Goal: Task Accomplishment & Management: Manage account settings

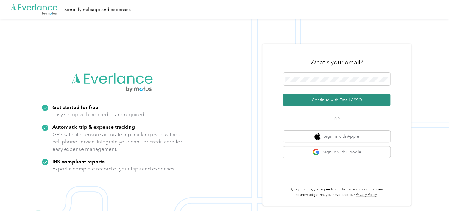
click at [307, 102] on button "Continue with Email / SSO" at bounding box center [336, 100] width 107 height 13
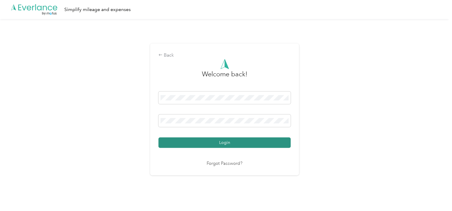
click at [229, 142] on button "Login" at bounding box center [224, 142] width 132 height 10
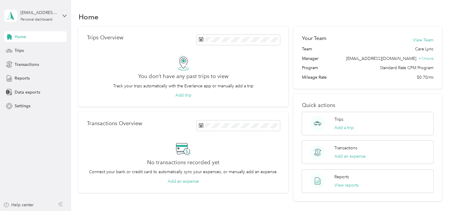
click at [127, 12] on div "Home" at bounding box center [259, 16] width 363 height 13
click at [186, 95] on button "Add trip" at bounding box center [183, 95] width 16 height 6
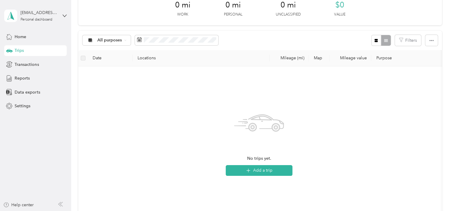
scroll to position [149, 0]
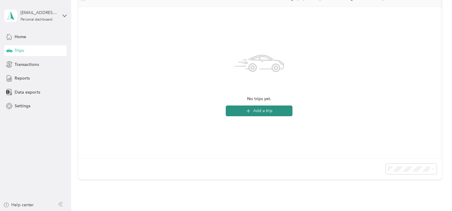
click at [256, 110] on button "Add a trip" at bounding box center [259, 110] width 67 height 11
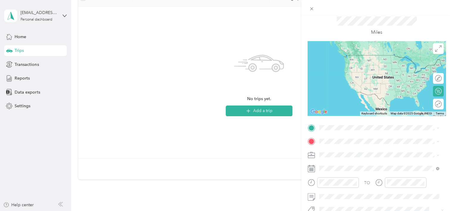
scroll to position [30, 0]
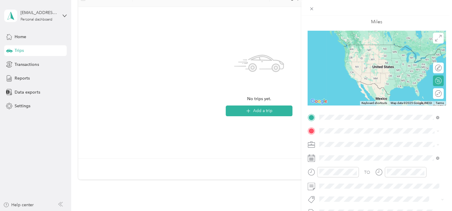
click at [344, 137] on span "[STREET_ADDRESS][PERSON_NAME][US_STATE]" at bounding box center [376, 138] width 93 height 5
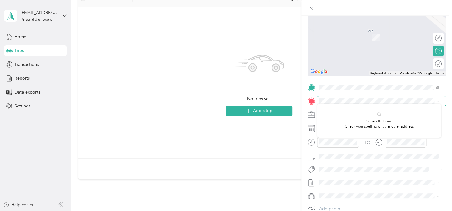
scroll to position [101, 0]
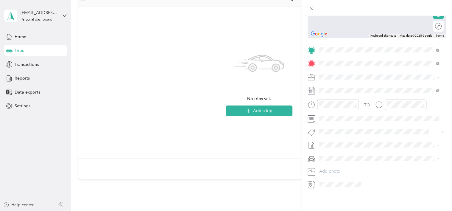
click at [337, 82] on span "[STREET_ADDRESS][US_STATE]" at bounding box center [360, 80] width 60 height 5
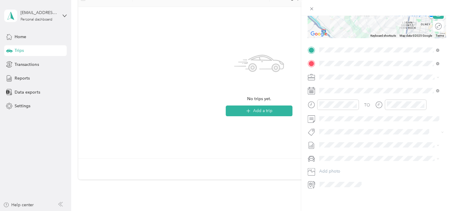
click at [312, 89] on icon at bounding box center [311, 89] width 7 height 0
click at [310, 88] on icon at bounding box center [311, 90] width 7 height 7
click at [437, 90] on icon at bounding box center [438, 91] width 2 height 2
click at [332, 119] on icon at bounding box center [333, 119] width 3 height 5
click at [349, 140] on div "2" at bounding box center [347, 140] width 8 height 7
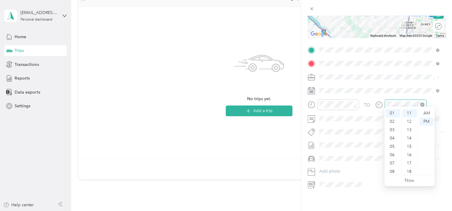
scroll to position [92, 0]
click at [389, 80] on div "TO Add photo" at bounding box center [377, 117] width 138 height 144
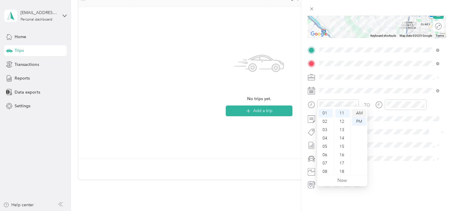
click at [359, 114] on div "AM" at bounding box center [359, 113] width 14 height 8
click at [323, 159] on div "10" at bounding box center [325, 161] width 14 height 8
click at [344, 112] on div "00" at bounding box center [342, 111] width 14 height 8
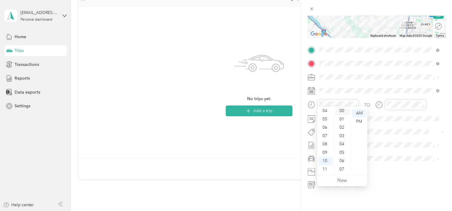
scroll to position [0, 0]
click at [423, 102] on icon "close-circle" at bounding box center [422, 104] width 4 height 4
click at [420, 102] on icon "close-circle" at bounding box center [422, 104] width 4 height 4
click at [395, 103] on div at bounding box center [406, 104] width 42 height 10
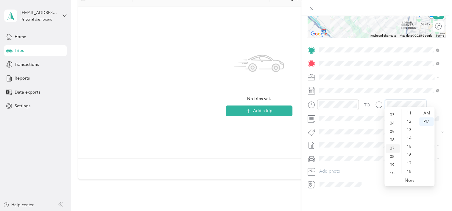
scroll to position [36, 0]
click at [394, 169] on div "11" at bounding box center [393, 169] width 14 height 8
click at [392, 171] on div "11" at bounding box center [393, 169] width 14 height 8
click at [392, 170] on div "11" at bounding box center [393, 169] width 14 height 8
click at [392, 168] on div "11" at bounding box center [393, 169] width 14 height 8
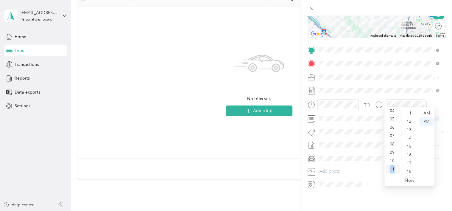
click at [392, 168] on div "11" at bounding box center [393, 169] width 14 height 8
drag, startPoint x: 392, startPoint y: 168, endPoint x: 426, endPoint y: 113, distance: 64.2
click at [426, 113] on div "AM" at bounding box center [426, 113] width 14 height 8
click at [390, 168] on div "11" at bounding box center [393, 169] width 14 height 8
click at [430, 113] on div "AM" at bounding box center [426, 113] width 14 height 8
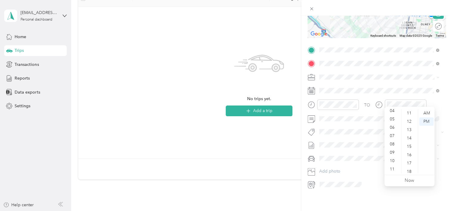
click at [368, 102] on div "TO" at bounding box center [367, 105] width 6 height 6
click at [396, 111] on div "04" at bounding box center [393, 111] width 14 height 8
click at [393, 169] on div "11" at bounding box center [393, 169] width 14 height 8
click at [225, 78] on div "New Trip Save This trip cannot be edited because it is either under review, app…" at bounding box center [226, 105] width 452 height 211
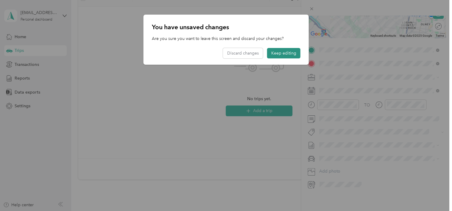
click at [285, 51] on button "Keep editing" at bounding box center [283, 53] width 33 height 10
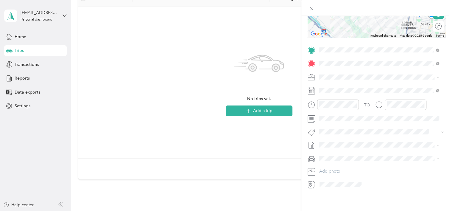
click at [378, 101] on icon at bounding box center [378, 104] width 7 height 7
click at [411, 115] on div "11" at bounding box center [410, 113] width 14 height 8
click at [313, 181] on icon at bounding box center [312, 185] width 8 height 8
click at [312, 181] on icon at bounding box center [312, 185] width 8 height 8
click at [266, 112] on div "New Trip Save This trip cannot be edited because it is either under review, app…" at bounding box center [226, 105] width 452 height 211
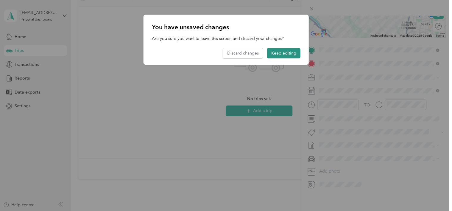
click at [287, 49] on button "Keep editing" at bounding box center [283, 53] width 33 height 10
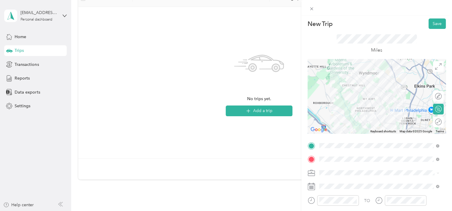
scroll to position [0, 0]
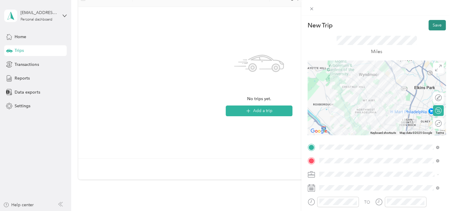
click at [429, 26] on button "Save" at bounding box center [437, 25] width 17 height 10
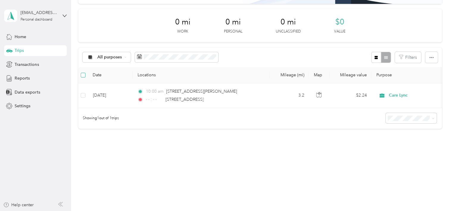
scroll to position [77, 0]
click at [139, 54] on icon at bounding box center [139, 56] width 5 height 5
click at [123, 54] on div "All purposes" at bounding box center [107, 57] width 48 height 10
click at [124, 54] on div "All purposes" at bounding box center [107, 57] width 48 height 10
click at [178, 125] on div "Showing 1 out of 1 trips" at bounding box center [259, 118] width 363 height 21
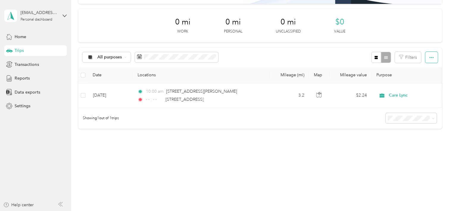
click at [425, 55] on button "button" at bounding box center [431, 57] width 13 height 11
click at [135, 52] on span at bounding box center [176, 57] width 83 height 10
click at [140, 54] on icon at bounding box center [139, 56] width 5 height 5
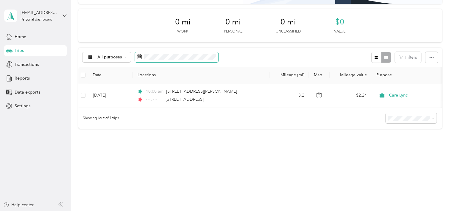
click at [140, 57] on rect at bounding box center [140, 57] width 1 height 1
click at [432, 117] on icon at bounding box center [433, 118] width 3 height 3
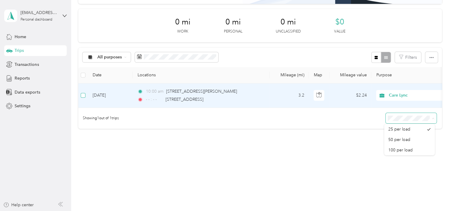
scroll to position [76, 0]
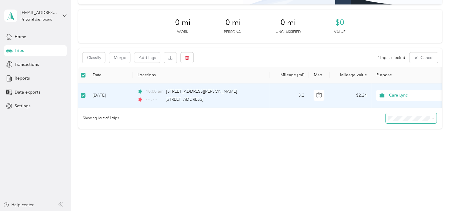
click at [141, 98] on icon at bounding box center [140, 99] width 3 height 3
click at [150, 83] on td "10:00 am [STREET_ADDRESS][PERSON_NAME] - - : - - [STREET_ADDRESS]" at bounding box center [201, 95] width 137 height 24
click at [381, 92] on span "Care Lync" at bounding box center [410, 95] width 65 height 7
click at [380, 92] on span "Care Lync" at bounding box center [410, 95] width 65 height 7
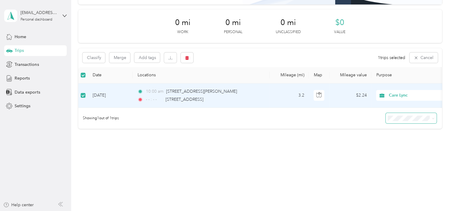
click at [335, 101] on td "$2.24" at bounding box center [351, 95] width 42 height 24
click at [107, 118] on span "Showing 1 out of 1 trips" at bounding box center [98, 118] width 40 height 5
click at [17, 36] on span "Home" at bounding box center [21, 37] width 12 height 6
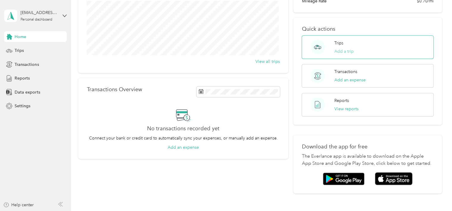
click at [334, 52] on button "Add a trip" at bounding box center [343, 51] width 19 height 6
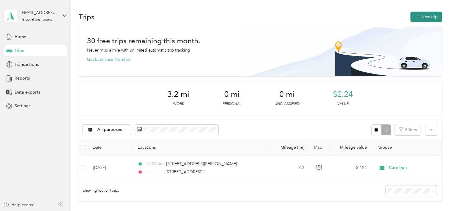
click at [413, 20] on button "New trip" at bounding box center [426, 17] width 32 height 10
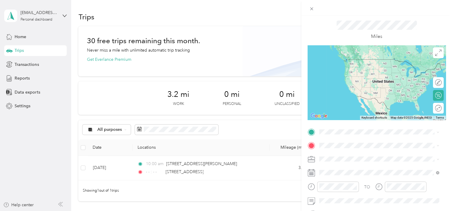
scroll to position [30, 0]
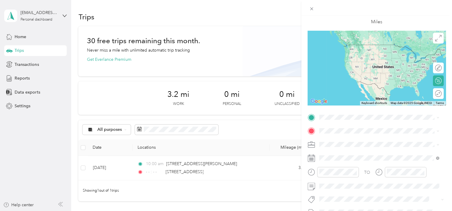
click at [312, 156] on icon at bounding box center [311, 157] width 7 height 7
click at [311, 157] on icon at bounding box center [311, 157] width 7 height 7
click at [313, 158] on rect at bounding box center [313, 158] width 1 height 1
click at [435, 158] on span at bounding box center [436, 158] width 5 height 4
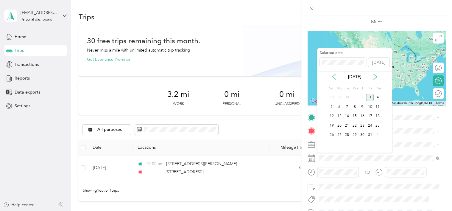
click at [333, 79] on icon at bounding box center [334, 77] width 6 height 6
click at [357, 100] on div "3" at bounding box center [355, 97] width 8 height 7
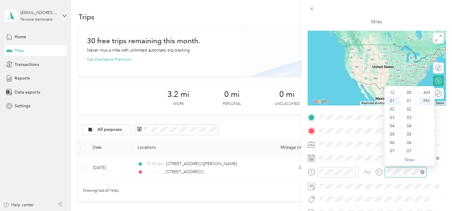
scroll to position [8, 0]
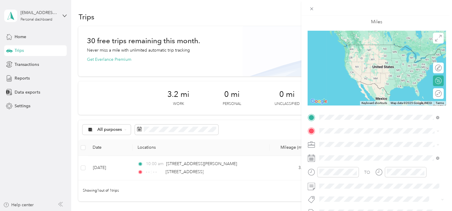
click at [344, 141] on span "[STREET_ADDRESS][PERSON_NAME][US_STATE]" at bounding box center [376, 138] width 93 height 5
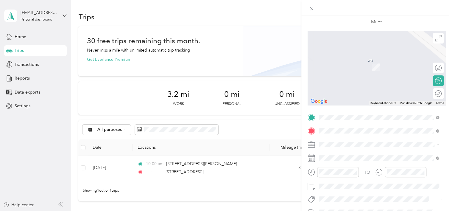
click at [350, 61] on span "[STREET_ADDRESS][US_STATE]" at bounding box center [360, 58] width 60 height 5
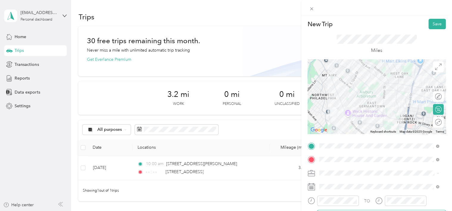
scroll to position [0, 0]
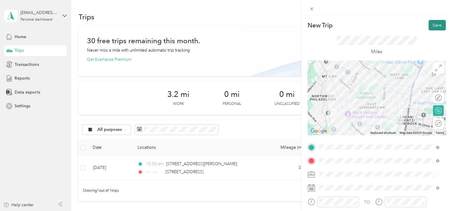
click at [430, 26] on button "Save" at bounding box center [437, 25] width 17 height 10
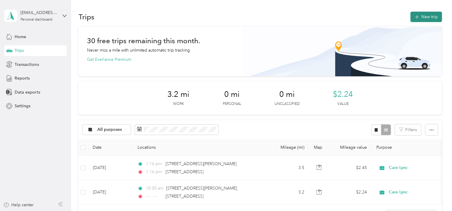
click at [416, 14] on icon "button" at bounding box center [416, 17] width 7 height 7
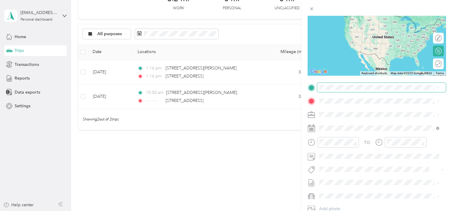
scroll to position [101, 0]
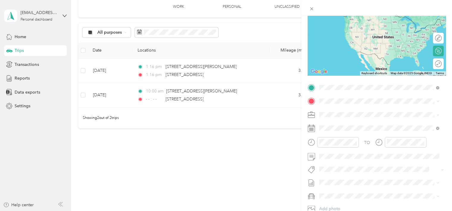
click at [340, 112] on span "[STREET_ADDRESS][US_STATE]" at bounding box center [360, 108] width 60 height 5
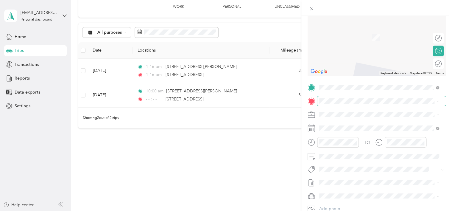
click at [340, 105] on span at bounding box center [381, 101] width 129 height 10
click at [346, 124] on span "[STREET_ADDRESS][US_STATE]" at bounding box center [360, 122] width 60 height 5
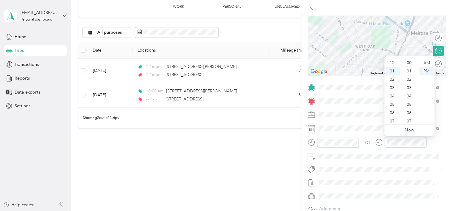
scroll to position [142, 0]
click at [403, 122] on div "TO Add photo" at bounding box center [377, 155] width 138 height 144
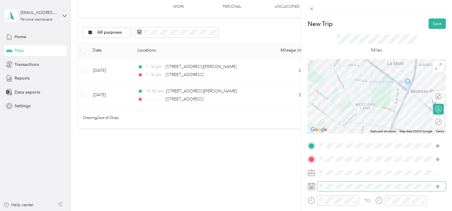
scroll to position [0, 0]
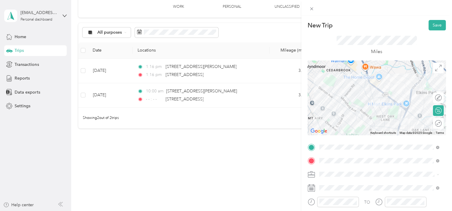
click at [311, 190] on rect at bounding box center [310, 190] width 1 height 1
click at [311, 186] on icon at bounding box center [311, 187] width 7 height 7
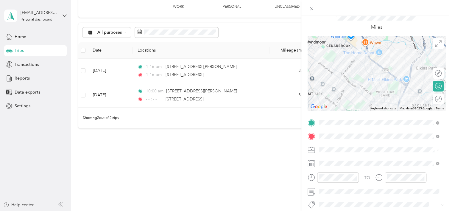
scroll to position [89, 0]
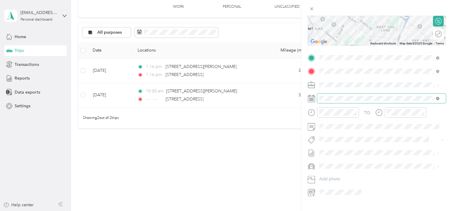
click at [437, 98] on icon at bounding box center [438, 99] width 2 height 2
click at [348, 95] on span at bounding box center [381, 99] width 129 height 10
click at [339, 101] on span at bounding box center [381, 99] width 129 height 10
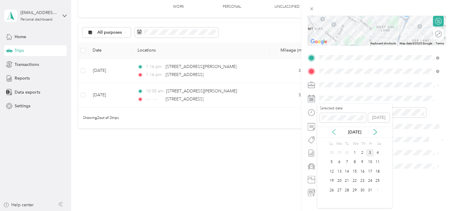
click at [337, 133] on icon at bounding box center [334, 132] width 6 height 6
click at [354, 153] on div "3" at bounding box center [355, 152] width 8 height 7
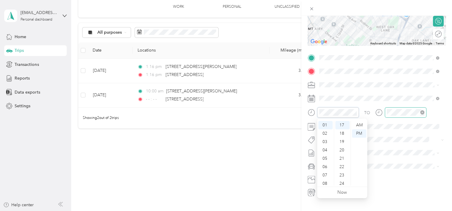
click at [417, 116] on div at bounding box center [406, 112] width 42 height 10
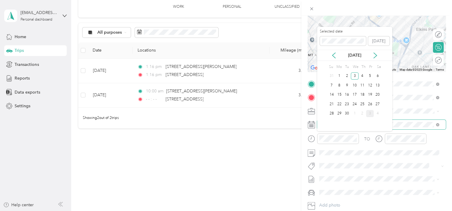
scroll to position [0, 0]
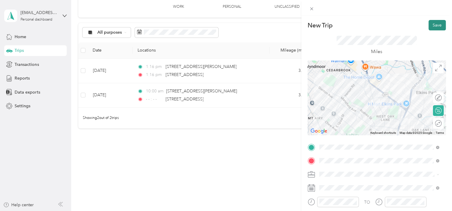
click at [435, 22] on button "Save" at bounding box center [437, 25] width 17 height 10
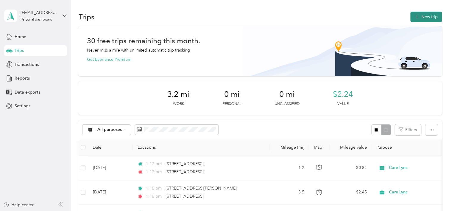
click at [420, 18] on button "New trip" at bounding box center [426, 17] width 32 height 10
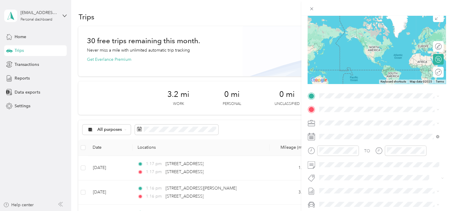
scroll to position [60, 0]
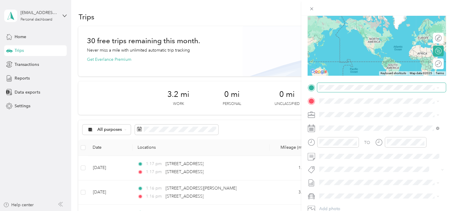
click at [323, 91] on span at bounding box center [381, 88] width 129 height 10
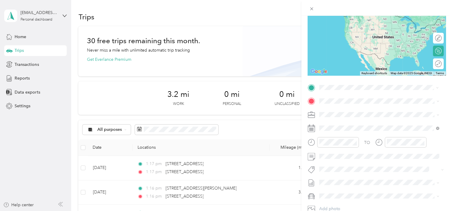
click at [340, 110] on span "[STREET_ADDRESS][US_STATE]" at bounding box center [360, 108] width 60 height 5
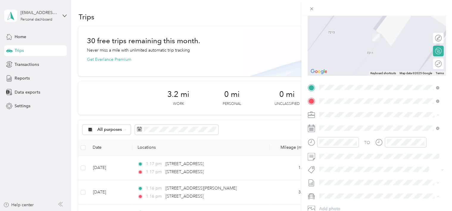
click at [354, 124] on span "[STREET_ADDRESS][PERSON_NAME][US_STATE]" at bounding box center [376, 122] width 93 height 5
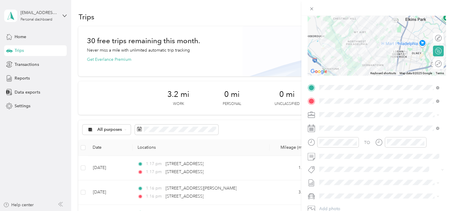
click at [311, 128] on icon at bounding box center [311, 127] width 7 height 7
click at [438, 128] on icon at bounding box center [438, 128] width 2 height 2
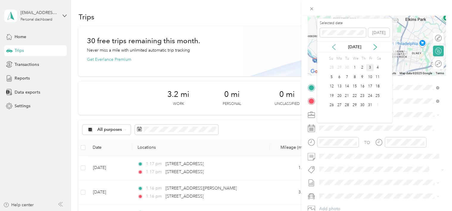
click at [335, 44] on icon at bounding box center [333, 46] width 3 height 5
click at [353, 70] on div "3" at bounding box center [355, 67] width 8 height 7
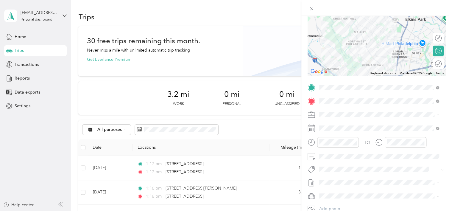
scroll to position [0, 0]
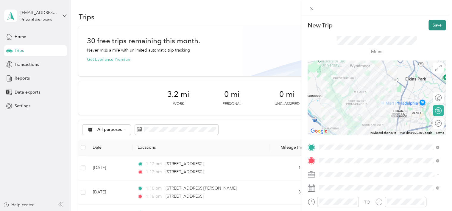
click at [434, 22] on button "Save" at bounding box center [437, 25] width 17 height 10
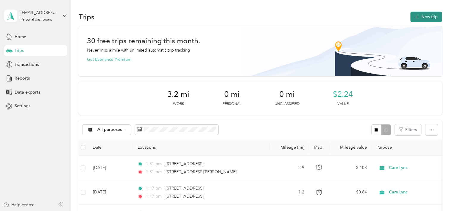
click at [427, 18] on button "New trip" at bounding box center [426, 17] width 32 height 10
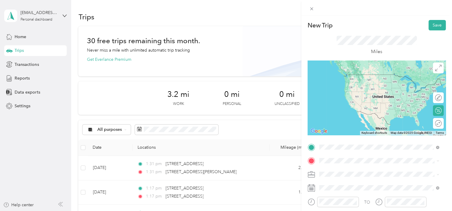
click at [363, 75] on span "[STREET_ADDRESS][PERSON_NAME][US_STATE]" at bounding box center [376, 74] width 93 height 5
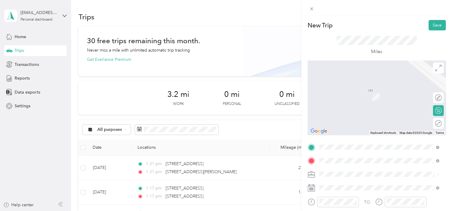
click at [354, 91] on span "[STREET_ADDRESS][US_STATE]" at bounding box center [360, 87] width 60 height 5
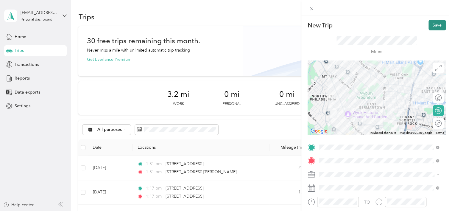
click at [429, 24] on button "Save" at bounding box center [437, 25] width 17 height 10
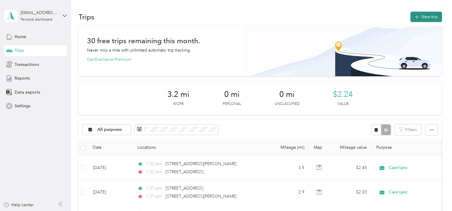
click at [419, 17] on button "New trip" at bounding box center [426, 17] width 32 height 10
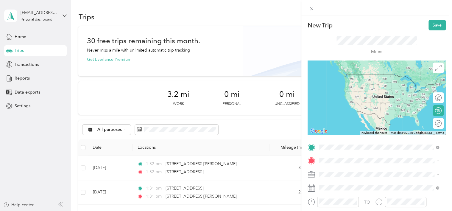
click at [363, 77] on span "[STREET_ADDRESS][US_STATE]" at bounding box center [360, 74] width 60 height 5
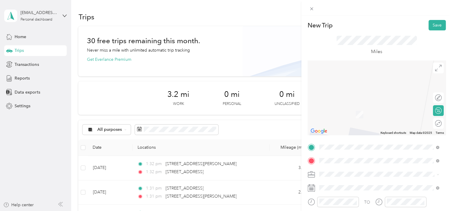
click at [364, 91] on span "[STREET_ADDRESS][PERSON_NAME][US_STATE]" at bounding box center [376, 87] width 93 height 5
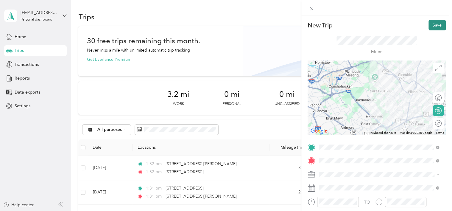
click at [429, 24] on button "Save" at bounding box center [437, 25] width 17 height 10
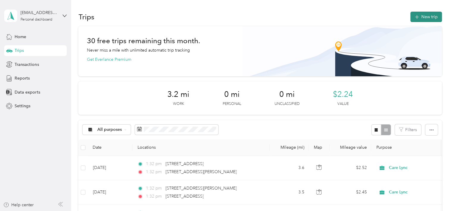
click at [428, 19] on button "New trip" at bounding box center [426, 17] width 32 height 10
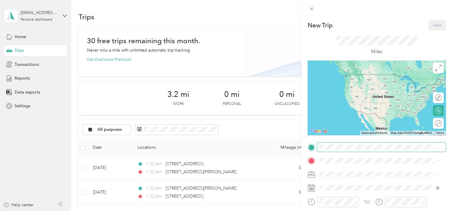
click at [340, 150] on span at bounding box center [381, 147] width 129 height 10
click at [344, 143] on span at bounding box center [381, 147] width 129 height 10
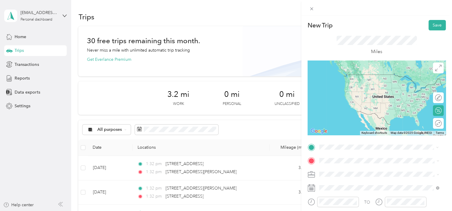
click at [360, 77] on span "[STREET_ADDRESS][PERSON_NAME][US_STATE]" at bounding box center [376, 74] width 93 height 5
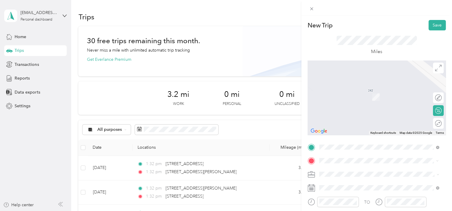
click at [352, 91] on span "[STREET_ADDRESS][US_STATE]" at bounding box center [360, 87] width 60 height 5
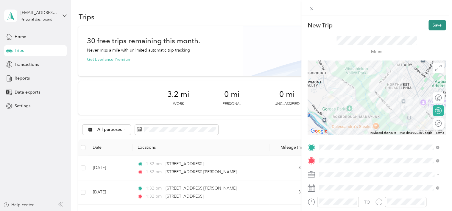
click at [429, 24] on button "Save" at bounding box center [437, 25] width 17 height 10
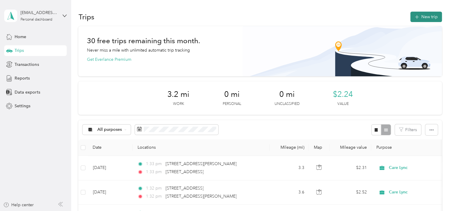
click at [424, 15] on button "New trip" at bounding box center [426, 17] width 32 height 10
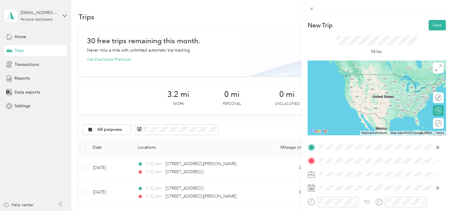
click at [361, 77] on span "[STREET_ADDRESS][US_STATE]" at bounding box center [360, 74] width 60 height 5
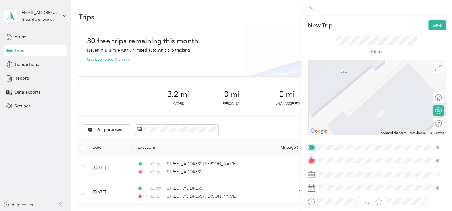
click at [356, 91] on span "[STREET_ADDRESS][PERSON_NAME][US_STATE]" at bounding box center [376, 87] width 93 height 5
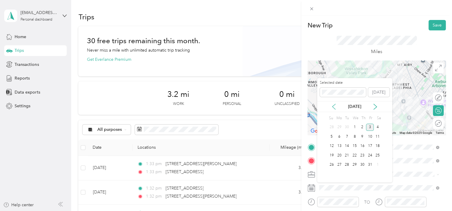
click at [336, 106] on icon at bounding box center [334, 107] width 6 height 6
click at [369, 127] on div "5" at bounding box center [370, 127] width 8 height 7
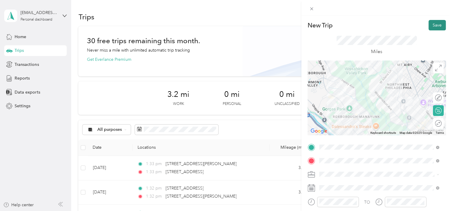
click at [430, 21] on button "Save" at bounding box center [437, 25] width 17 height 10
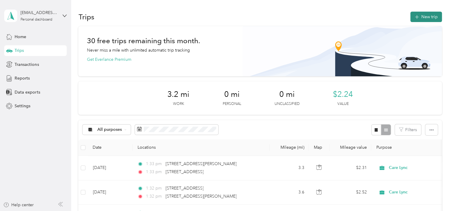
click at [418, 17] on icon "button" at bounding box center [416, 17] width 7 height 7
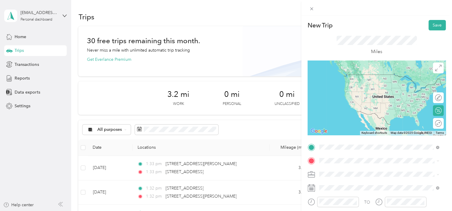
click at [351, 77] on span "[STREET_ADDRESS][US_STATE]" at bounding box center [360, 74] width 60 height 5
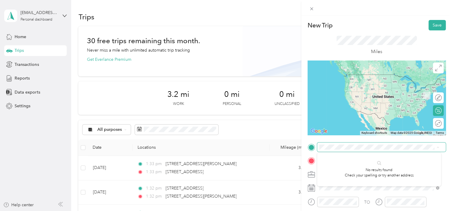
drag, startPoint x: 436, startPoint y: 147, endPoint x: 372, endPoint y: 150, distance: 64.4
click at [372, 150] on span at bounding box center [381, 147] width 129 height 10
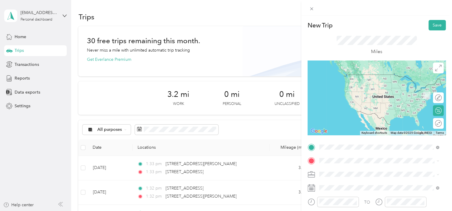
click at [362, 76] on span "[STREET_ADDRESS][PERSON_NAME][US_STATE]" at bounding box center [376, 74] width 93 height 5
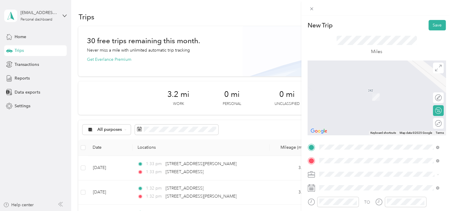
click at [354, 91] on span "[STREET_ADDRESS][US_STATE]" at bounding box center [360, 87] width 60 height 5
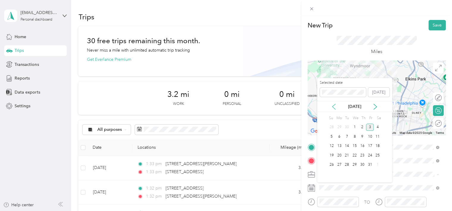
click at [334, 105] on icon at bounding box center [334, 107] width 6 height 6
click at [345, 137] on div "9" at bounding box center [347, 136] width 8 height 7
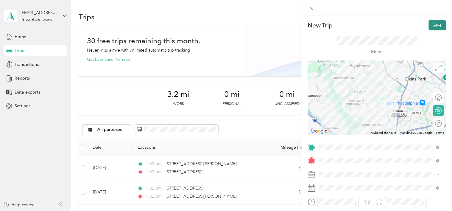
click at [434, 25] on button "Save" at bounding box center [437, 25] width 17 height 10
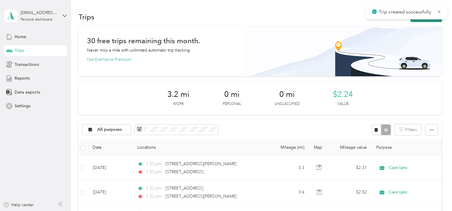
click at [418, 21] on button "New trip" at bounding box center [426, 17] width 32 height 10
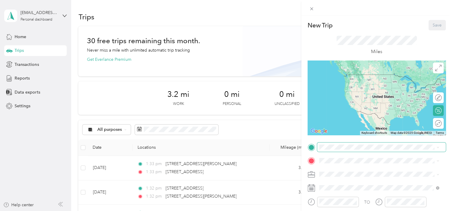
click at [338, 144] on span at bounding box center [381, 147] width 129 height 10
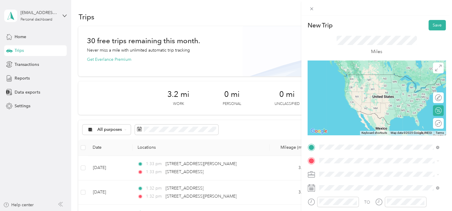
click at [356, 72] on span "[STREET_ADDRESS][US_STATE]" at bounding box center [360, 74] width 60 height 5
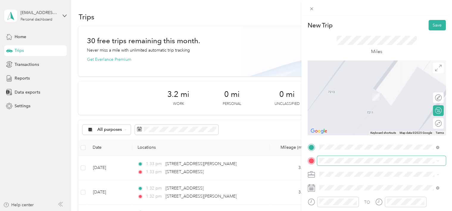
click at [335, 156] on span at bounding box center [381, 161] width 129 height 10
click at [349, 90] on span "[STREET_ADDRESS][PERSON_NAME][US_STATE]" at bounding box center [376, 87] width 93 height 5
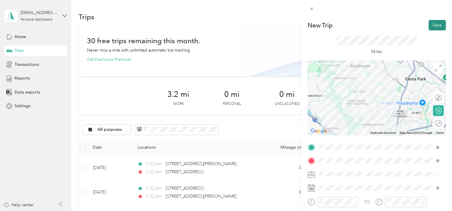
click at [436, 23] on button "Save" at bounding box center [437, 25] width 17 height 10
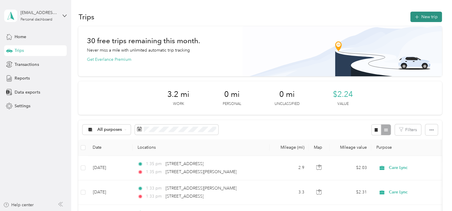
click at [413, 17] on icon "button" at bounding box center [416, 17] width 7 height 7
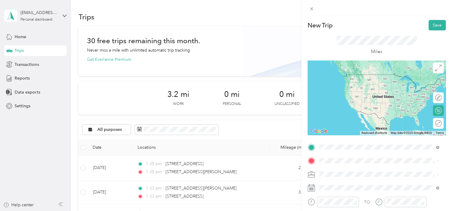
click at [343, 76] on span "[STREET_ADDRESS][PERSON_NAME][US_STATE]" at bounding box center [376, 74] width 93 height 5
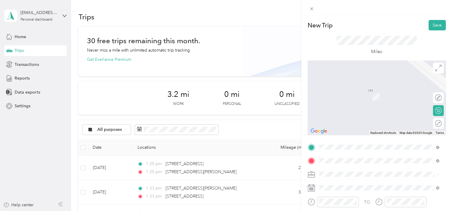
click at [346, 91] on span "[STREET_ADDRESS][US_STATE]" at bounding box center [360, 87] width 60 height 5
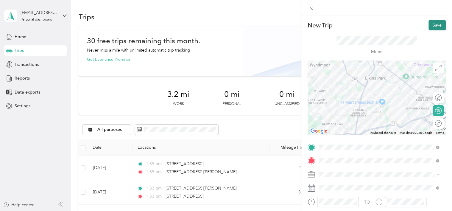
click at [432, 22] on button "Save" at bounding box center [437, 25] width 17 height 10
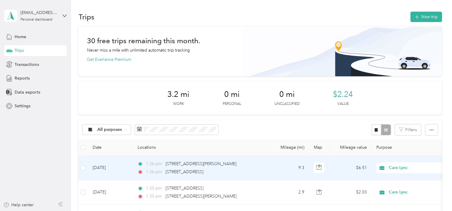
click at [101, 166] on td "[DATE]" at bounding box center [110, 168] width 45 height 24
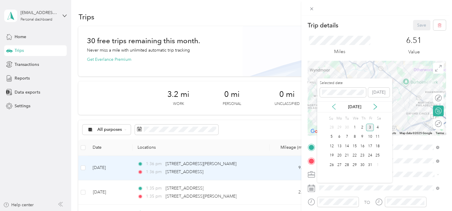
click at [333, 107] on icon at bounding box center [333, 106] width 3 height 5
click at [362, 136] on div "11" at bounding box center [363, 136] width 8 height 7
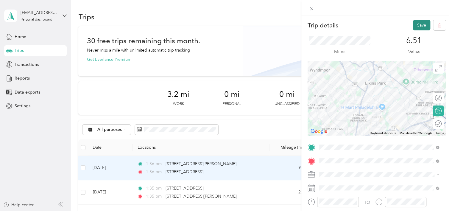
click at [413, 24] on button "Save" at bounding box center [421, 25] width 17 height 10
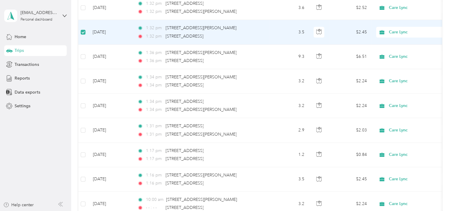
scroll to position [208, 0]
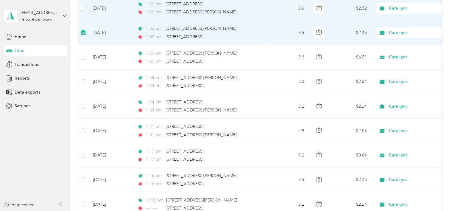
click at [85, 4] on td at bounding box center [83, 8] width 10 height 24
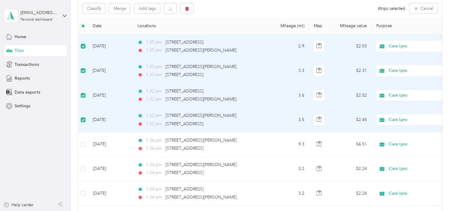
scroll to position [89, 0]
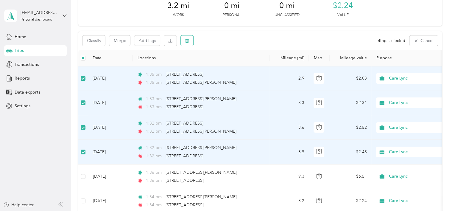
click at [188, 39] on icon "button" at bounding box center [188, 41] width 4 height 4
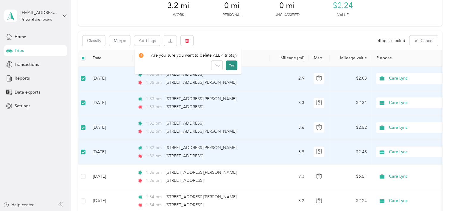
click at [230, 66] on button "Yes" at bounding box center [232, 65] width 12 height 10
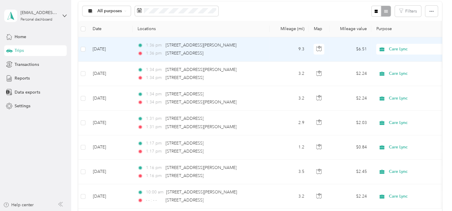
scroll to position [118, 0]
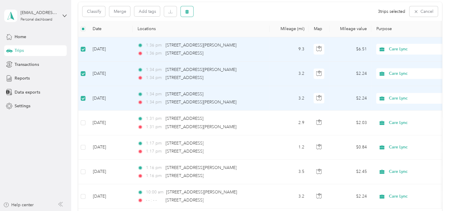
click at [188, 10] on icon "button" at bounding box center [187, 12] width 4 height 4
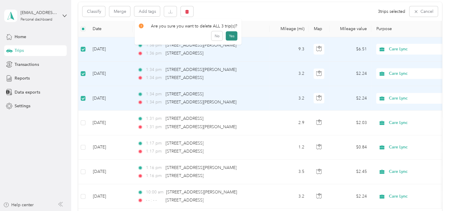
click at [231, 35] on button "Yes" at bounding box center [232, 36] width 12 height 10
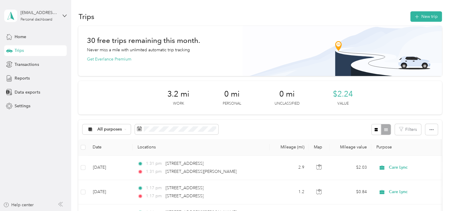
scroll to position [0, 0]
click at [424, 15] on button "New trip" at bounding box center [426, 17] width 32 height 10
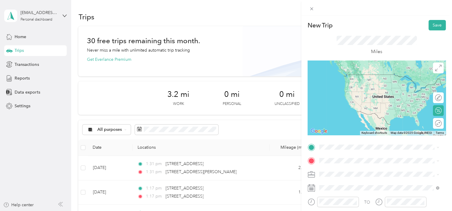
click at [351, 74] on span "[STREET_ADDRESS][PERSON_NAME][US_STATE]" at bounding box center [376, 73] width 93 height 5
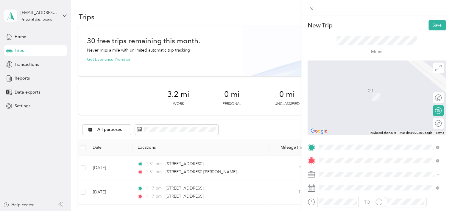
click at [352, 88] on span "[STREET_ADDRESS][US_STATE]" at bounding box center [360, 87] width 60 height 5
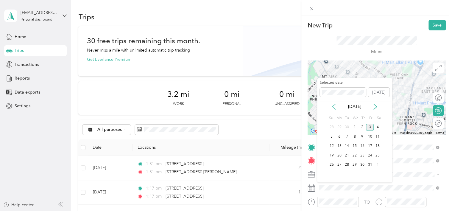
click at [333, 105] on icon at bounding box center [333, 106] width 3 height 5
click at [359, 126] on div "4" at bounding box center [363, 127] width 8 height 7
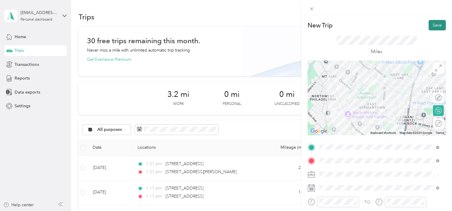
click at [431, 26] on button "Save" at bounding box center [437, 25] width 17 height 10
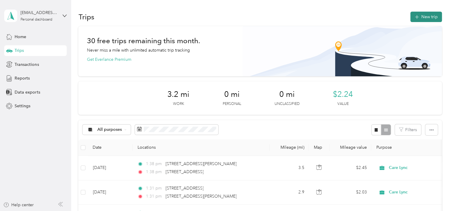
click at [420, 20] on button "New trip" at bounding box center [426, 17] width 32 height 10
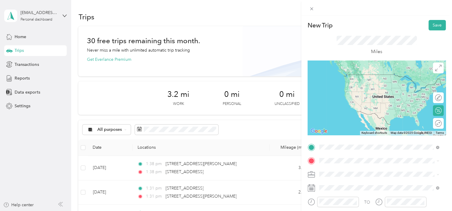
click at [354, 77] on span "[STREET_ADDRESS][US_STATE]" at bounding box center [360, 74] width 60 height 5
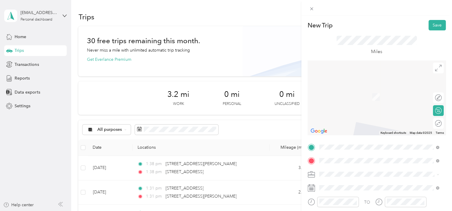
click at [345, 91] on span "[STREET_ADDRESS][PERSON_NAME][US_STATE]" at bounding box center [376, 87] width 93 height 5
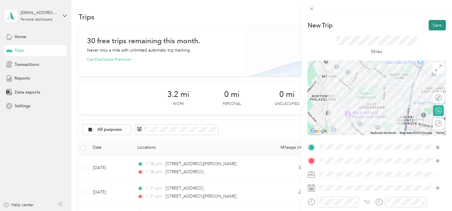
click at [429, 27] on button "Save" at bounding box center [437, 25] width 17 height 10
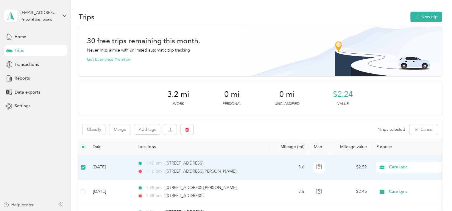
click at [102, 167] on td "[DATE]" at bounding box center [110, 167] width 45 height 24
click at [186, 130] on icon "button" at bounding box center [188, 129] width 4 height 4
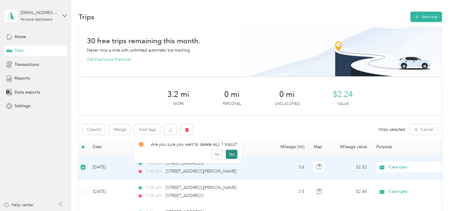
click at [228, 152] on button "Yes" at bounding box center [232, 155] width 12 height 10
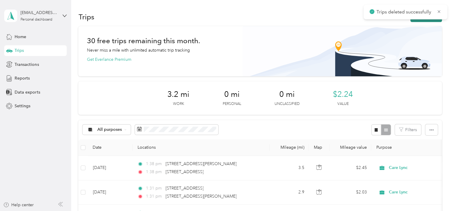
click at [424, 21] on button "New trip" at bounding box center [426, 17] width 32 height 10
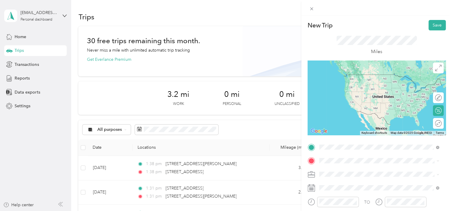
click at [349, 72] on span "[STREET_ADDRESS][US_STATE]" at bounding box center [360, 74] width 60 height 5
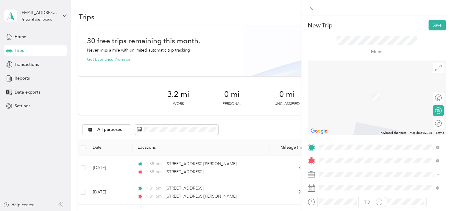
click at [352, 88] on span "[STREET_ADDRESS][PERSON_NAME][US_STATE]" at bounding box center [376, 87] width 93 height 5
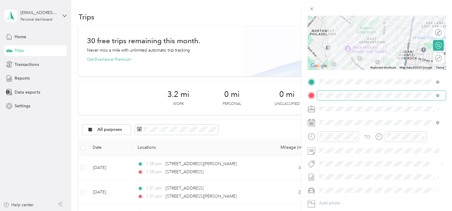
scroll to position [89, 0]
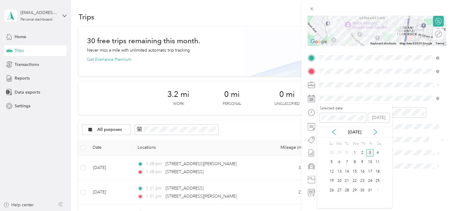
click at [336, 127] on div "[DATE]" at bounding box center [354, 132] width 75 height 11
click at [334, 128] on div "[DATE]" at bounding box center [354, 132] width 75 height 11
click at [333, 131] on icon at bounding box center [333, 131] width 3 height 5
click at [361, 153] on div "4" at bounding box center [363, 152] width 8 height 7
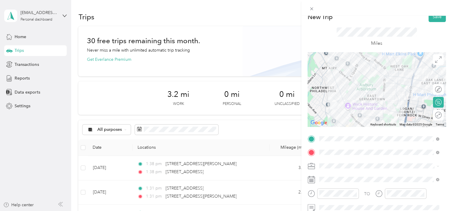
scroll to position [0, 0]
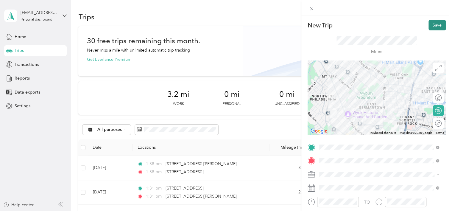
click at [430, 24] on button "Save" at bounding box center [437, 25] width 17 height 10
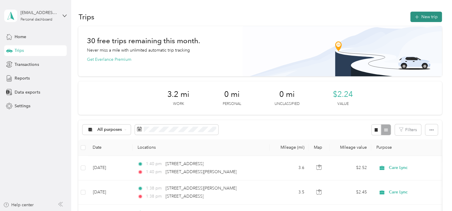
click at [421, 14] on button "New trip" at bounding box center [426, 17] width 32 height 10
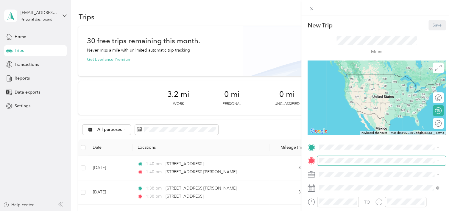
scroll to position [30, 0]
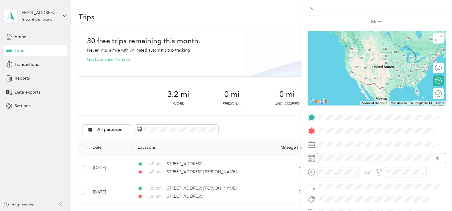
click at [335, 154] on span at bounding box center [381, 158] width 129 height 10
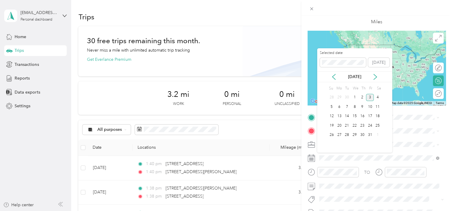
click at [339, 76] on div "[DATE]" at bounding box center [354, 77] width 75 height 6
click at [335, 77] on icon at bounding box center [334, 77] width 6 height 6
click at [368, 99] on div "5" at bounding box center [370, 97] width 8 height 7
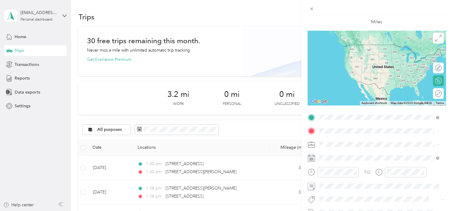
click at [347, 138] on span "[STREET_ADDRESS][PERSON_NAME][US_STATE]" at bounding box center [376, 138] width 93 height 5
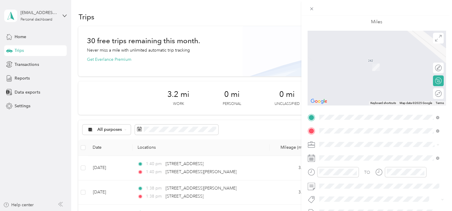
click at [366, 61] on span "[STREET_ADDRESS][US_STATE]" at bounding box center [360, 58] width 60 height 5
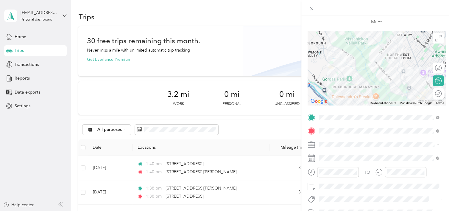
scroll to position [0, 0]
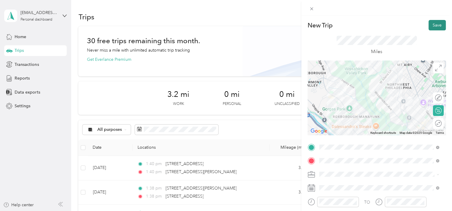
click at [438, 27] on button "Save" at bounding box center [437, 25] width 17 height 10
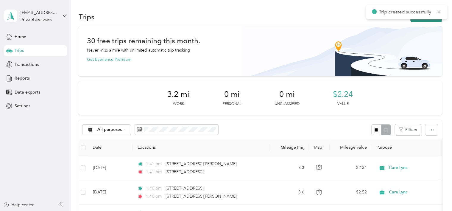
click at [418, 19] on button "New trip" at bounding box center [426, 17] width 32 height 10
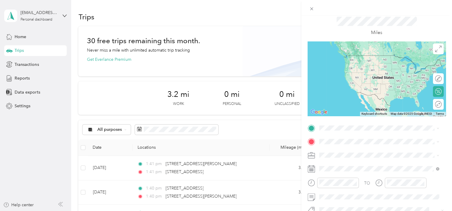
scroll to position [30, 0]
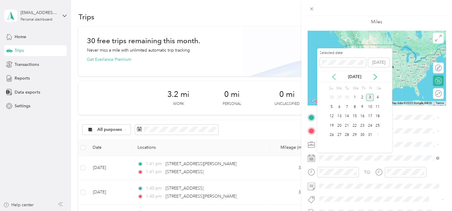
click at [333, 76] on icon at bounding box center [334, 77] width 6 height 6
click at [367, 98] on div "5" at bounding box center [370, 97] width 8 height 7
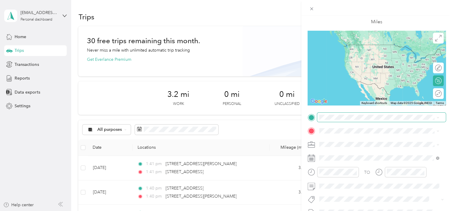
click at [344, 120] on span at bounding box center [381, 118] width 129 height 10
click at [342, 140] on span "[STREET_ADDRESS][US_STATE]" at bounding box center [360, 138] width 60 height 5
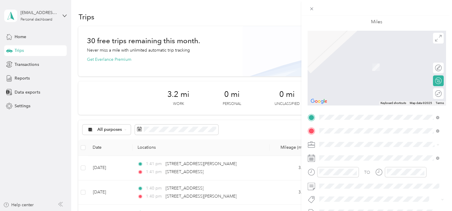
click at [346, 57] on span "[STREET_ADDRESS][PERSON_NAME][US_STATE]" at bounding box center [376, 58] width 93 height 5
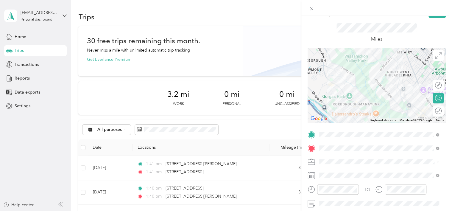
scroll to position [0, 0]
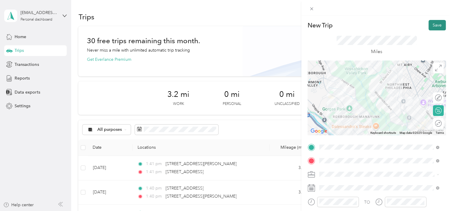
click at [430, 26] on button "Save" at bounding box center [437, 25] width 17 height 10
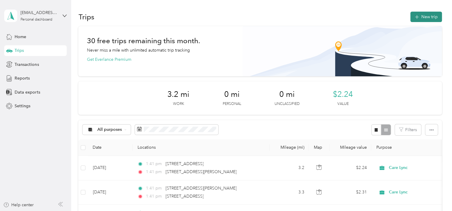
click at [425, 18] on button "New trip" at bounding box center [426, 17] width 32 height 10
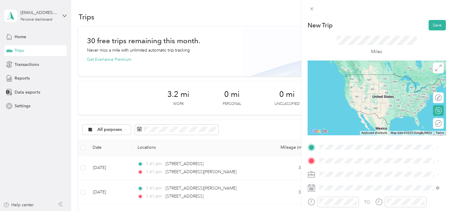
click at [345, 77] on span "[STREET_ADDRESS][PERSON_NAME][US_STATE]" at bounding box center [376, 74] width 93 height 5
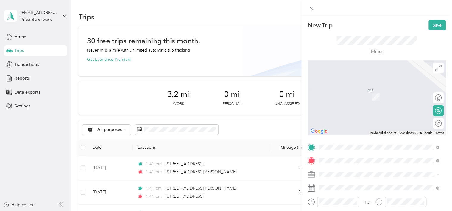
click at [357, 89] on span "[STREET_ADDRESS][US_STATE]" at bounding box center [360, 87] width 60 height 5
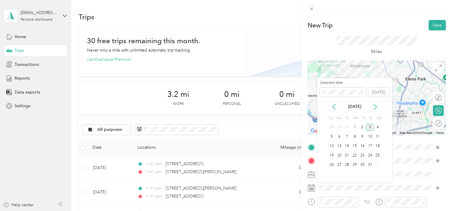
click at [331, 103] on div "[DATE]" at bounding box center [354, 106] width 75 height 6
click at [331, 108] on icon at bounding box center [334, 107] width 6 height 6
click at [348, 137] on div "9" at bounding box center [347, 136] width 8 height 7
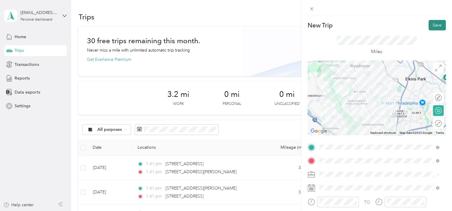
click at [429, 24] on button "Save" at bounding box center [437, 25] width 17 height 10
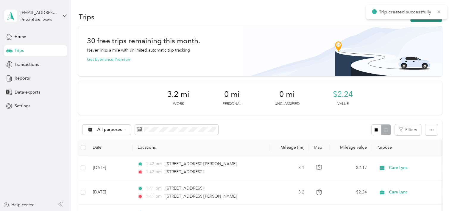
click at [424, 20] on button "New trip" at bounding box center [426, 17] width 32 height 10
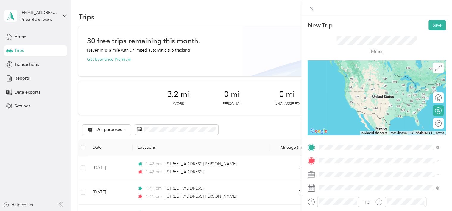
click at [354, 74] on span "[STREET_ADDRESS][US_STATE]" at bounding box center [360, 74] width 60 height 5
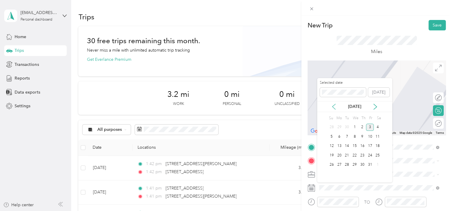
click at [335, 106] on icon at bounding box center [334, 107] width 6 height 6
click at [375, 106] on icon at bounding box center [375, 107] width 6 height 6
click at [349, 137] on div "9" at bounding box center [347, 136] width 8 height 7
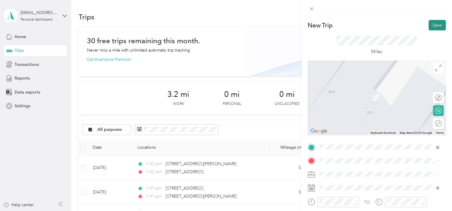
click at [434, 23] on button "Save" at bounding box center [437, 25] width 17 height 10
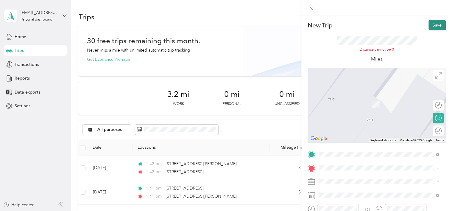
click at [429, 26] on button "Save" at bounding box center [437, 25] width 17 height 10
click at [345, 98] on span "[STREET_ADDRESS][PERSON_NAME][US_STATE]" at bounding box center [376, 95] width 93 height 5
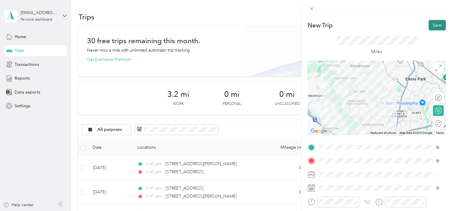
click at [431, 27] on button "Save" at bounding box center [437, 25] width 17 height 10
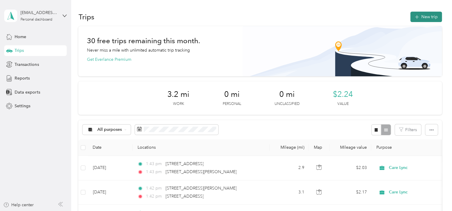
click at [427, 15] on button "New trip" at bounding box center [426, 17] width 32 height 10
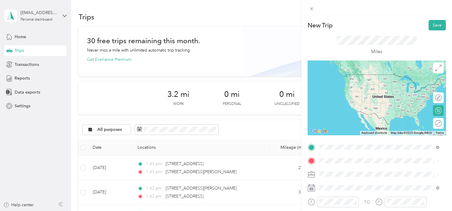
click at [345, 77] on span "[STREET_ADDRESS][PERSON_NAME][US_STATE]" at bounding box center [376, 74] width 93 height 5
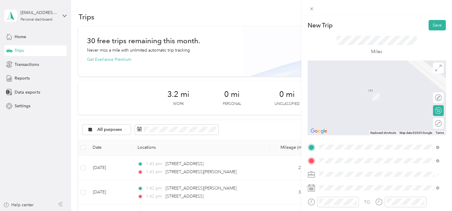
click at [348, 96] on span "[STREET_ADDRESS][US_STATE]" at bounding box center [360, 94] width 60 height 5
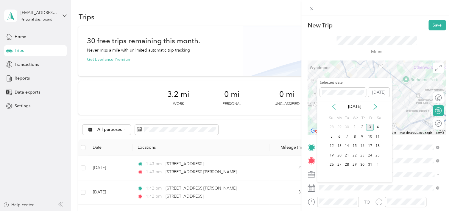
click at [334, 106] on icon at bounding box center [334, 107] width 6 height 6
click at [360, 136] on div "11" at bounding box center [363, 136] width 8 height 7
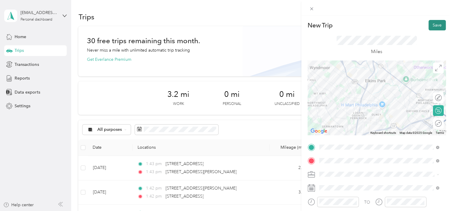
click at [429, 26] on button "Save" at bounding box center [437, 25] width 17 height 10
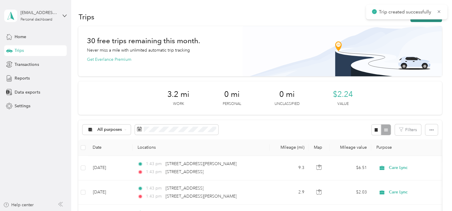
click at [421, 21] on button "New trip" at bounding box center [426, 17] width 32 height 10
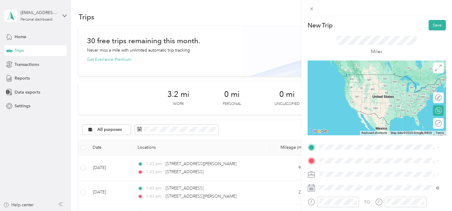
click at [343, 81] on span "[STREET_ADDRESS][US_STATE]" at bounding box center [360, 80] width 60 height 5
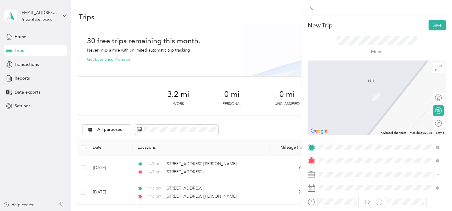
click at [348, 91] on span "[STREET_ADDRESS][PERSON_NAME][US_STATE]" at bounding box center [376, 87] width 93 height 5
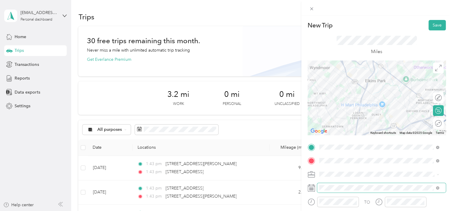
click at [349, 184] on span at bounding box center [381, 188] width 129 height 10
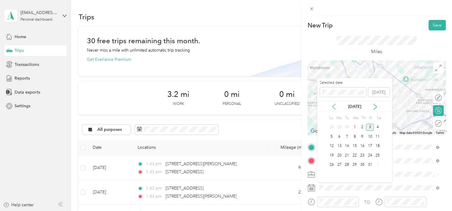
click at [336, 108] on icon at bounding box center [334, 107] width 6 height 6
click at [361, 137] on div "11" at bounding box center [363, 136] width 8 height 7
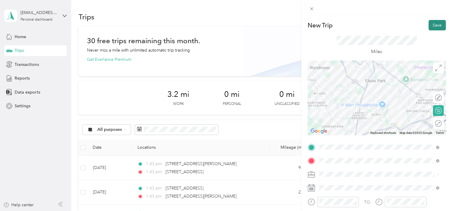
click at [435, 25] on button "Save" at bounding box center [437, 25] width 17 height 10
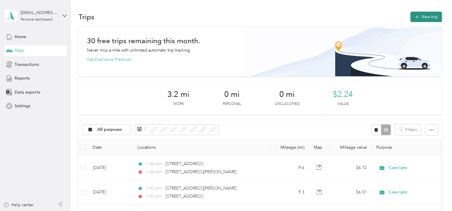
click at [413, 21] on button "New trip" at bounding box center [426, 17] width 32 height 10
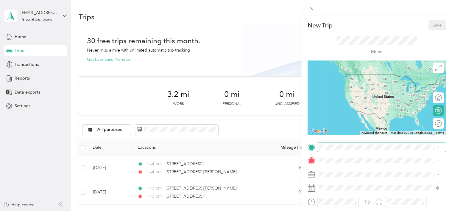
click at [342, 143] on span at bounding box center [381, 147] width 129 height 10
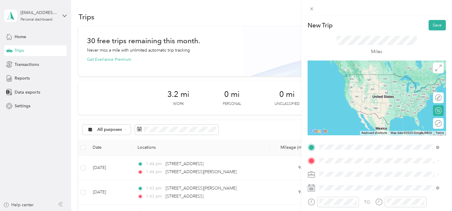
click at [343, 77] on span "[STREET_ADDRESS][PERSON_NAME][US_STATE]" at bounding box center [376, 74] width 93 height 5
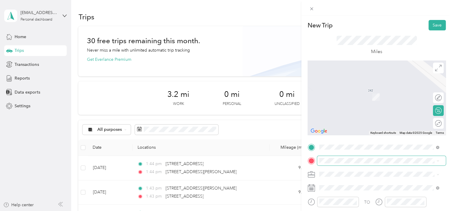
click at [320, 163] on span at bounding box center [381, 161] width 129 height 10
click at [326, 157] on span at bounding box center [381, 161] width 129 height 10
click at [326, 158] on span at bounding box center [381, 161] width 129 height 10
click at [348, 90] on span "[STREET_ADDRESS][US_STATE]" at bounding box center [360, 87] width 60 height 5
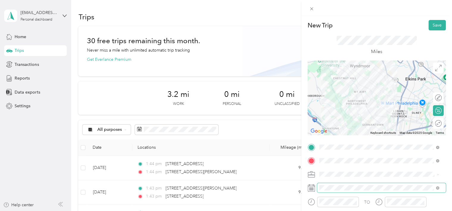
click at [348, 190] on span at bounding box center [381, 188] width 129 height 10
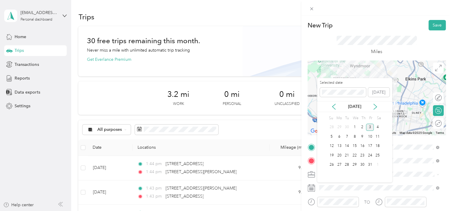
click at [337, 107] on div "[DATE]" at bounding box center [354, 106] width 75 height 6
click at [334, 108] on icon at bounding box center [334, 107] width 6 height 6
click at [366, 136] on div "12" at bounding box center [370, 136] width 8 height 7
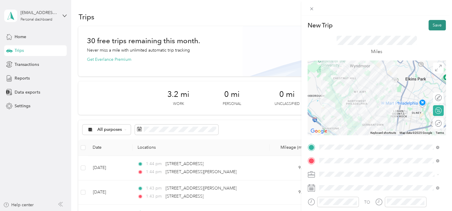
click at [432, 25] on button "Save" at bounding box center [437, 25] width 17 height 10
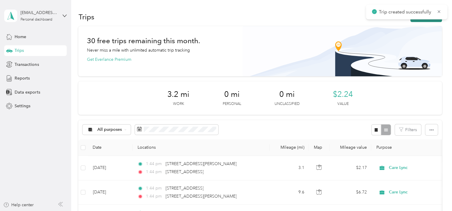
click at [415, 21] on button "New trip" at bounding box center [426, 17] width 32 height 10
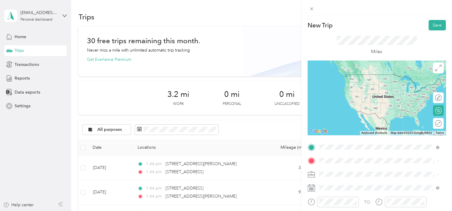
click at [343, 77] on span "[STREET_ADDRESS][US_STATE]" at bounding box center [360, 74] width 60 height 5
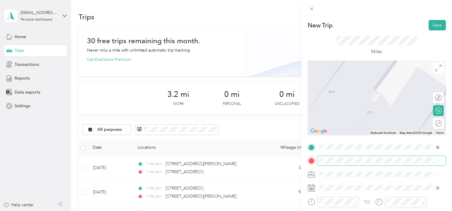
click at [332, 157] on span at bounding box center [381, 161] width 129 height 10
click at [332, 158] on span at bounding box center [381, 161] width 129 height 10
click at [338, 91] on span "[STREET_ADDRESS][PERSON_NAME][US_STATE]" at bounding box center [376, 87] width 93 height 5
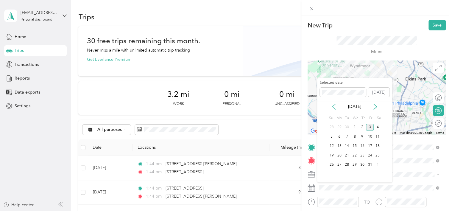
click at [334, 107] on icon at bounding box center [334, 107] width 6 height 6
click at [367, 133] on div "12" at bounding box center [370, 136] width 8 height 7
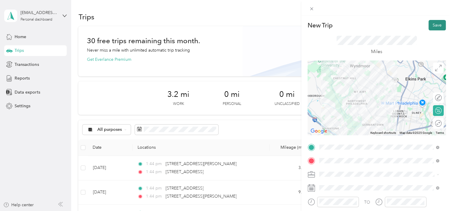
click at [431, 25] on button "Save" at bounding box center [437, 25] width 17 height 10
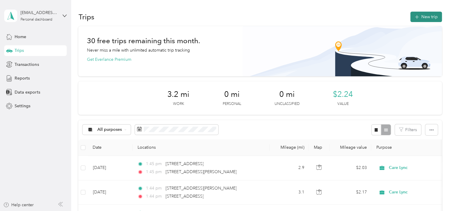
click at [424, 17] on button "New trip" at bounding box center [426, 17] width 32 height 10
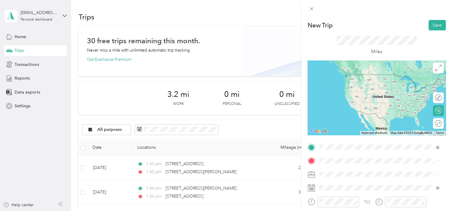
click at [354, 75] on span "[STREET_ADDRESS][PERSON_NAME][US_STATE]" at bounding box center [376, 74] width 93 height 5
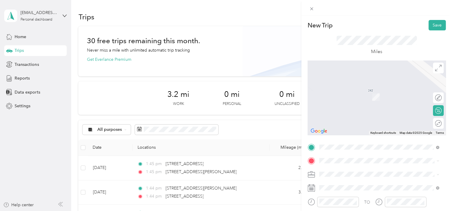
click at [329, 166] on div "TO Add photo" at bounding box center [377, 214] width 138 height 144
click at [329, 164] on span at bounding box center [381, 161] width 129 height 10
click at [336, 91] on span "[STREET_ADDRESS][US_STATE]" at bounding box center [360, 87] width 60 height 5
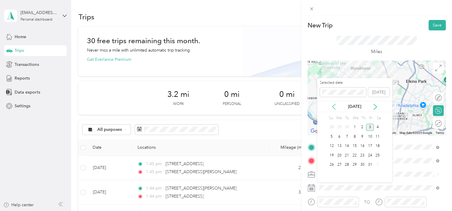
click at [332, 106] on icon at bounding box center [334, 107] width 6 height 6
click at [345, 148] on div "16" at bounding box center [347, 145] width 8 height 7
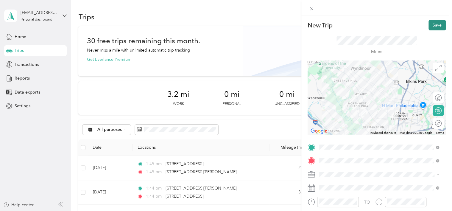
click at [434, 23] on button "Save" at bounding box center [437, 25] width 17 height 10
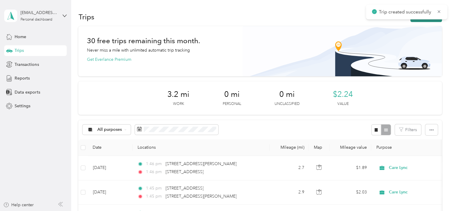
click at [418, 21] on button "New trip" at bounding box center [426, 17] width 32 height 10
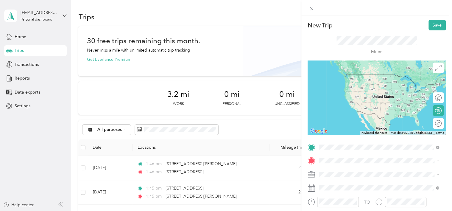
click at [359, 81] on li "[STREET_ADDRESS][US_STATE]" at bounding box center [379, 75] width 124 height 12
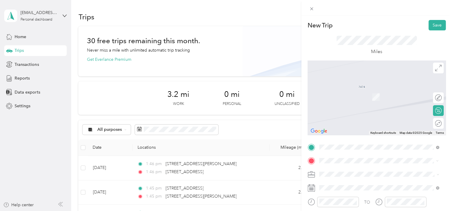
click at [356, 91] on span "[STREET_ADDRESS][PERSON_NAME][US_STATE]" at bounding box center [376, 87] width 93 height 5
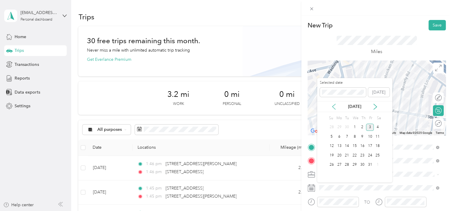
click at [332, 108] on icon at bounding box center [334, 107] width 6 height 6
click at [346, 147] on div "16" at bounding box center [347, 145] width 8 height 7
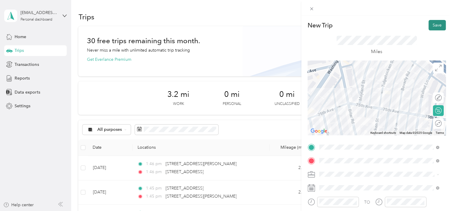
click at [429, 26] on button "Save" at bounding box center [437, 25] width 17 height 10
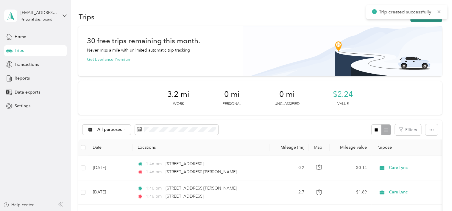
click at [418, 21] on button "New trip" at bounding box center [426, 17] width 32 height 10
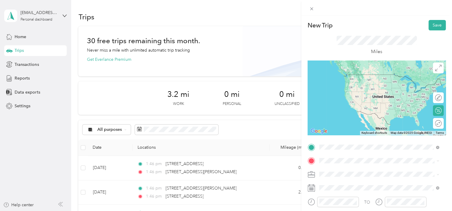
click at [352, 76] on span "[STREET_ADDRESS][PERSON_NAME][US_STATE]" at bounding box center [376, 74] width 93 height 5
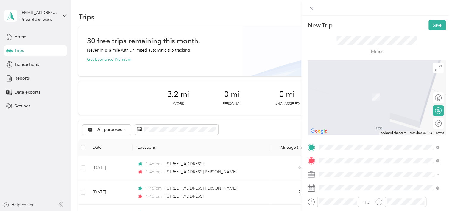
click at [350, 91] on span "[STREET_ADDRESS][US_STATE]" at bounding box center [360, 87] width 60 height 5
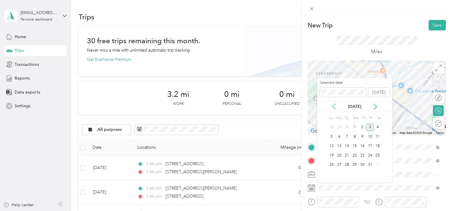
click at [334, 107] on icon at bounding box center [334, 107] width 6 height 6
click at [343, 144] on div "16" at bounding box center [347, 145] width 8 height 7
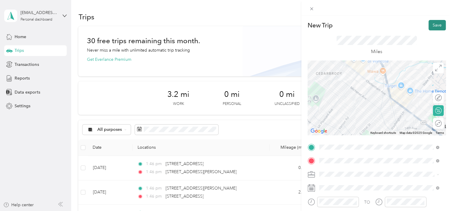
click at [431, 26] on button "Save" at bounding box center [437, 25] width 17 height 10
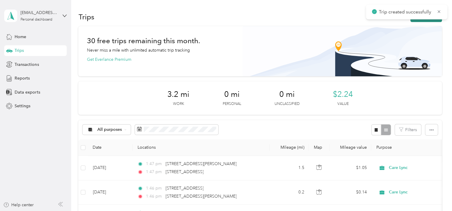
click at [427, 19] on button "New trip" at bounding box center [426, 17] width 32 height 10
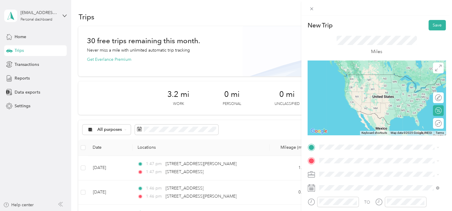
click at [347, 76] on span "[STREET_ADDRESS][US_STATE]" at bounding box center [360, 73] width 60 height 5
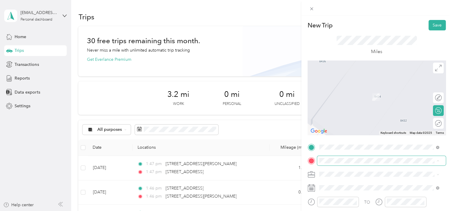
click at [327, 157] on span at bounding box center [381, 161] width 129 height 10
click at [350, 90] on span "[STREET_ADDRESS][PERSON_NAME][US_STATE]" at bounding box center [376, 87] width 93 height 5
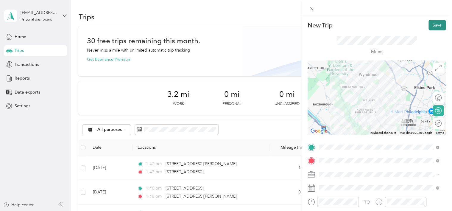
click at [432, 25] on button "Save" at bounding box center [437, 25] width 17 height 10
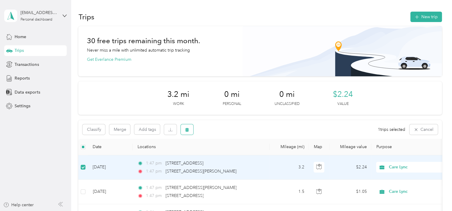
click at [185, 130] on button "button" at bounding box center [187, 129] width 13 height 10
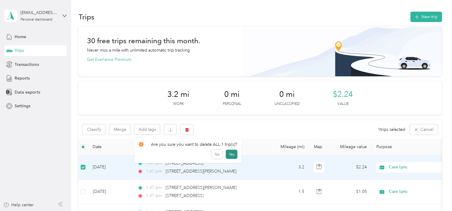
click at [233, 153] on button "Yes" at bounding box center [232, 155] width 12 height 10
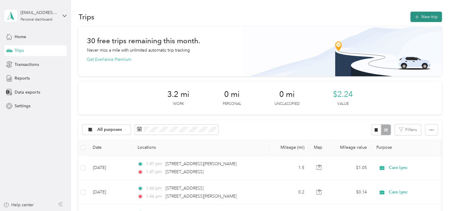
click at [422, 16] on button "New trip" at bounding box center [426, 17] width 32 height 10
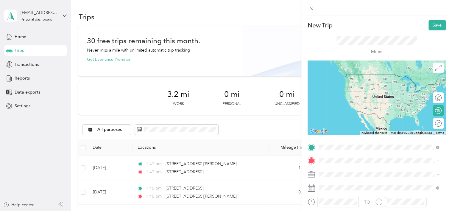
click at [349, 73] on span "[STREET_ADDRESS][US_STATE]" at bounding box center [360, 74] width 60 height 5
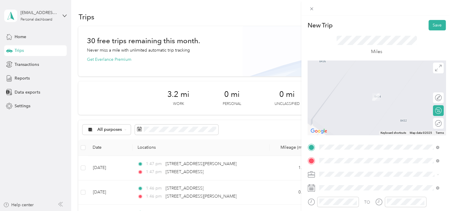
click at [346, 88] on span "[STREET_ADDRESS][PERSON_NAME][US_STATE]" at bounding box center [376, 87] width 93 height 5
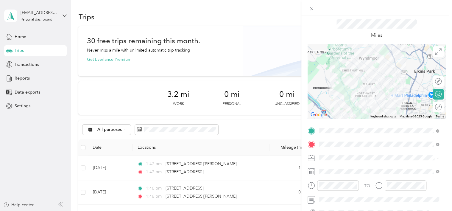
scroll to position [30, 0]
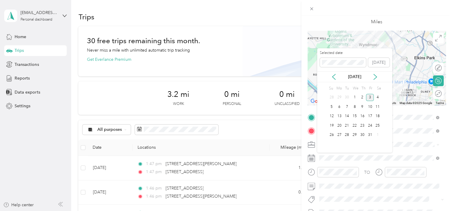
click at [332, 72] on div "[DATE]" at bounding box center [354, 76] width 75 height 11
click at [331, 75] on icon at bounding box center [334, 77] width 6 height 6
click at [350, 118] on div "16" at bounding box center [347, 116] width 8 height 7
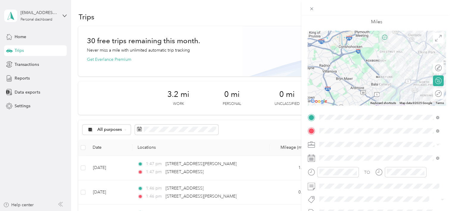
scroll to position [0, 0]
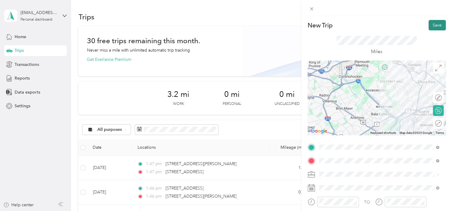
click at [430, 22] on button "Save" at bounding box center [437, 25] width 17 height 10
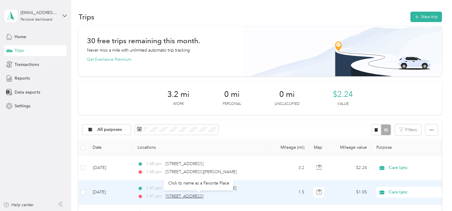
click at [172, 195] on span "[STREET_ADDRESS]" at bounding box center [185, 196] width 38 height 5
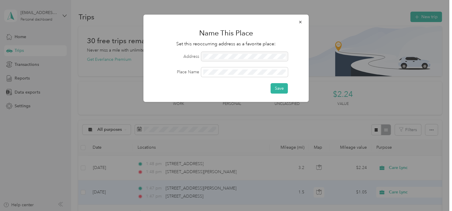
click at [213, 57] on div at bounding box center [244, 57] width 87 height 10
click at [214, 57] on div at bounding box center [244, 57] width 87 height 10
click at [300, 21] on icon "button" at bounding box center [300, 22] width 4 height 4
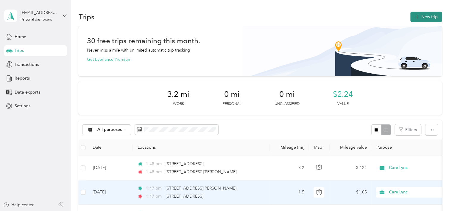
click at [415, 15] on icon "button" at bounding box center [416, 17] width 7 height 7
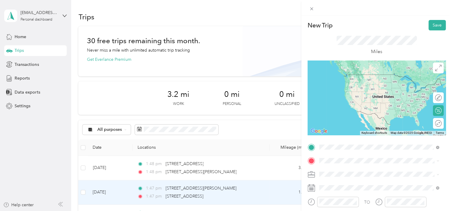
click at [351, 73] on span "[STREET_ADDRESS][PERSON_NAME][US_STATE]" at bounding box center [376, 74] width 93 height 5
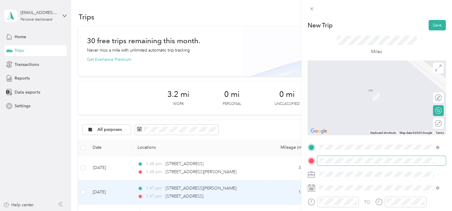
click at [335, 164] on span at bounding box center [381, 161] width 129 height 10
click at [348, 89] on span "[STREET_ADDRESS][US_STATE]" at bounding box center [360, 87] width 60 height 5
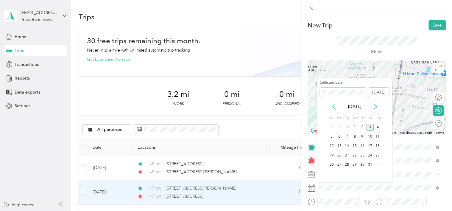
click at [332, 105] on icon at bounding box center [334, 107] width 6 height 6
click at [342, 157] on div "22" at bounding box center [339, 155] width 8 height 7
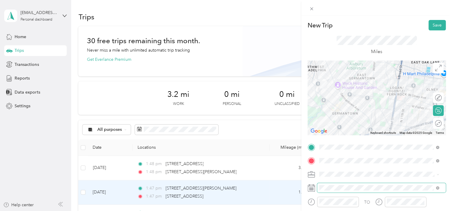
click at [337, 190] on span at bounding box center [381, 188] width 129 height 10
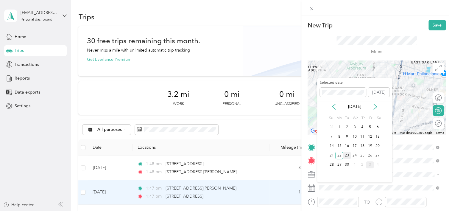
click at [345, 157] on div "23" at bounding box center [347, 155] width 8 height 7
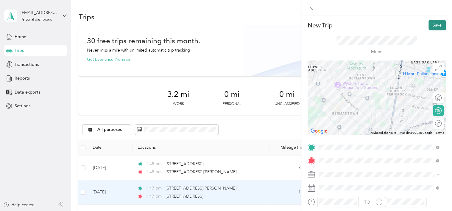
click at [429, 25] on button "Save" at bounding box center [437, 25] width 17 height 10
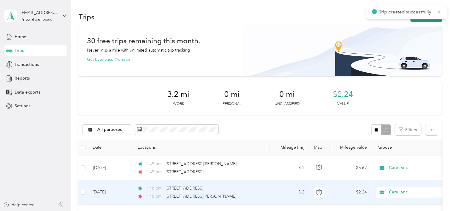
click at [420, 21] on button "New trip" at bounding box center [426, 17] width 32 height 10
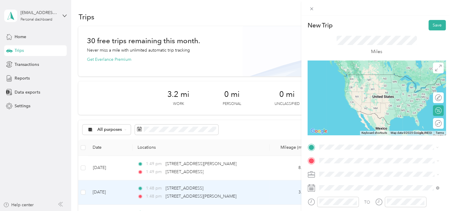
click at [354, 77] on span "[STREET_ADDRESS][US_STATE]" at bounding box center [360, 74] width 60 height 5
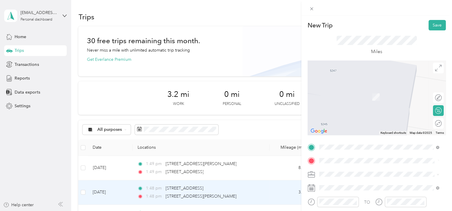
click at [361, 92] on div "[STREET_ADDRESS][US_STATE]" at bounding box center [379, 88] width 116 height 8
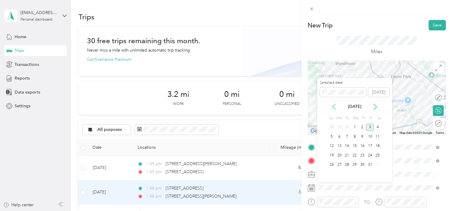
click at [334, 106] on icon at bounding box center [334, 107] width 6 height 6
click at [349, 154] on div "23" at bounding box center [347, 155] width 8 height 7
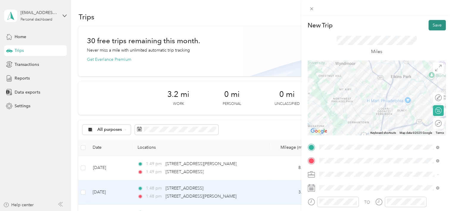
click at [432, 26] on button "Save" at bounding box center [437, 25] width 17 height 10
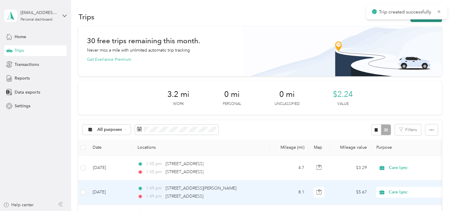
click at [414, 21] on button "New trip" at bounding box center [426, 17] width 32 height 10
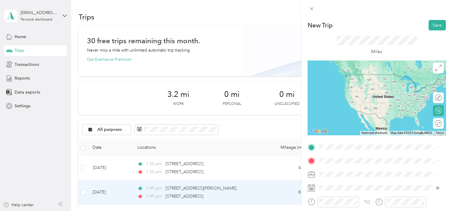
click at [355, 77] on span "[STREET_ADDRESS][US_STATE]" at bounding box center [360, 74] width 60 height 5
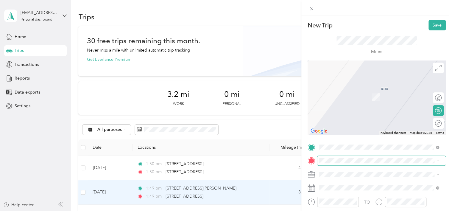
click at [331, 164] on span at bounding box center [381, 161] width 129 height 10
click at [343, 89] on span "[STREET_ADDRESS][PERSON_NAME][US_STATE]" at bounding box center [376, 87] width 93 height 5
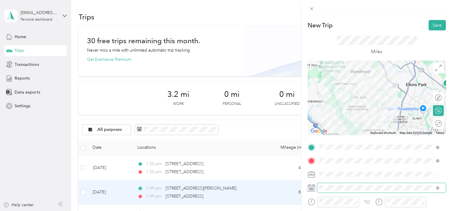
click at [345, 185] on span at bounding box center [381, 188] width 129 height 10
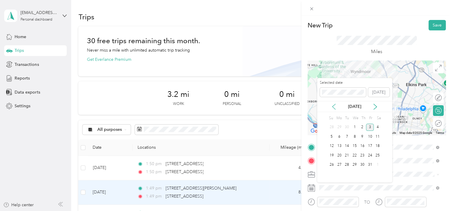
click at [333, 108] on icon at bounding box center [334, 107] width 6 height 6
click at [344, 157] on div "23" at bounding box center [347, 155] width 8 height 7
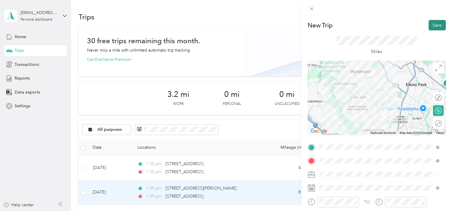
click at [432, 24] on button "Save" at bounding box center [437, 25] width 17 height 10
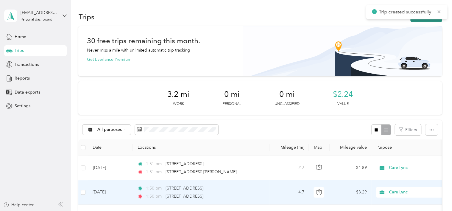
click at [414, 21] on button "New trip" at bounding box center [426, 17] width 32 height 10
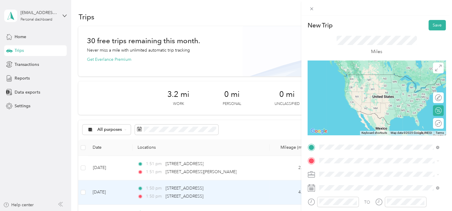
click at [338, 73] on span "[STREET_ADDRESS][PERSON_NAME][US_STATE]" at bounding box center [376, 74] width 93 height 5
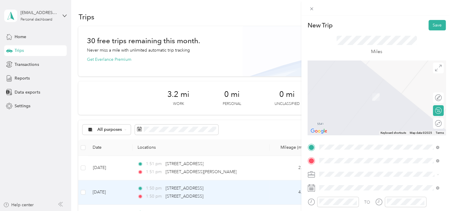
click at [344, 91] on span "[STREET_ADDRESS][PERSON_NAME][US_STATE]" at bounding box center [376, 87] width 93 height 5
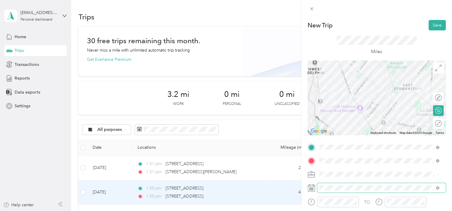
click at [326, 191] on span at bounding box center [381, 188] width 129 height 10
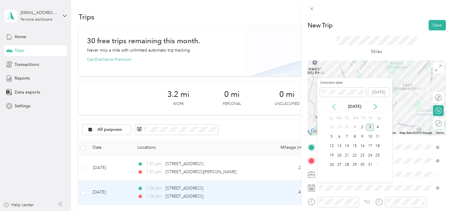
click at [337, 106] on icon at bounding box center [334, 107] width 6 height 6
click at [347, 155] on div "23" at bounding box center [347, 155] width 8 height 7
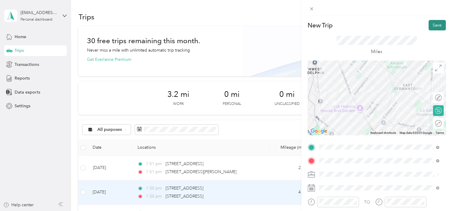
click at [434, 24] on button "Save" at bounding box center [437, 25] width 17 height 10
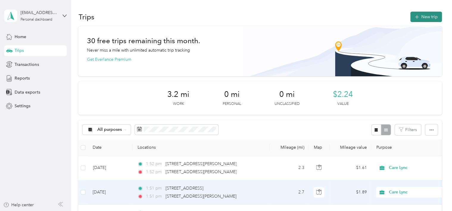
click at [428, 14] on button "New trip" at bounding box center [426, 17] width 32 height 10
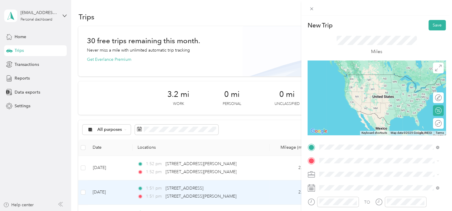
click at [335, 76] on span "[STREET_ADDRESS][PERSON_NAME][US_STATE]" at bounding box center [376, 74] width 93 height 5
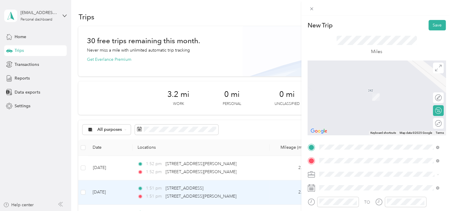
click at [333, 91] on span "[STREET_ADDRESS][US_STATE]" at bounding box center [360, 87] width 60 height 5
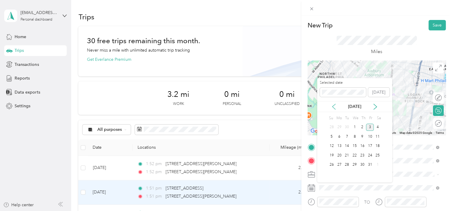
click at [333, 108] on icon at bounding box center [334, 107] width 6 height 6
click at [371, 156] on div "26" at bounding box center [370, 155] width 8 height 7
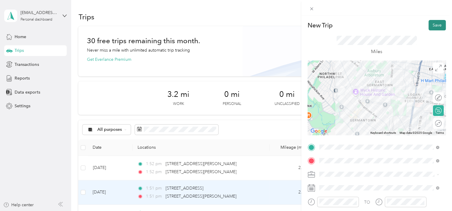
click at [433, 24] on button "Save" at bounding box center [437, 25] width 17 height 10
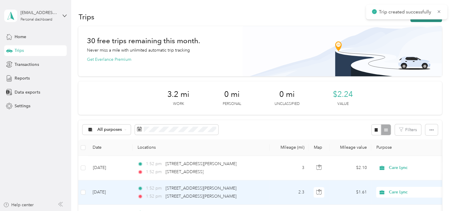
click at [415, 21] on button "New trip" at bounding box center [426, 17] width 32 height 10
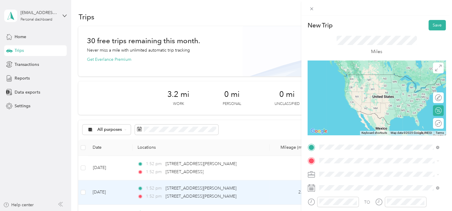
click at [341, 76] on span "[STREET_ADDRESS][US_STATE]" at bounding box center [360, 74] width 60 height 5
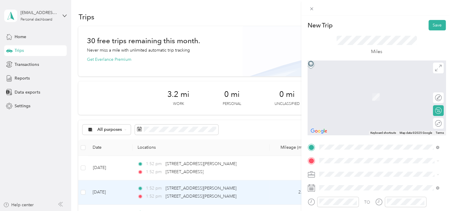
click at [354, 86] on span "[STREET_ADDRESS][PERSON_NAME][US_STATE]" at bounding box center [376, 86] width 93 height 5
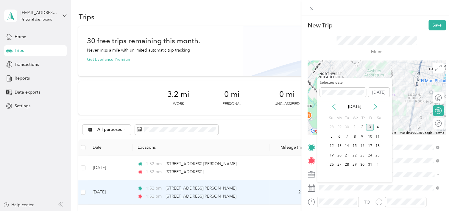
click at [332, 106] on icon at bounding box center [333, 106] width 3 height 5
click at [369, 157] on div "26" at bounding box center [370, 155] width 8 height 7
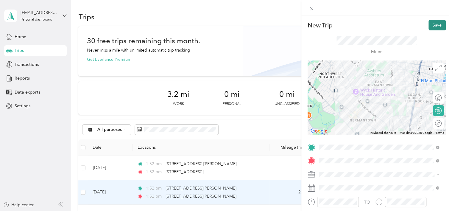
click at [434, 23] on button "Save" at bounding box center [437, 25] width 17 height 10
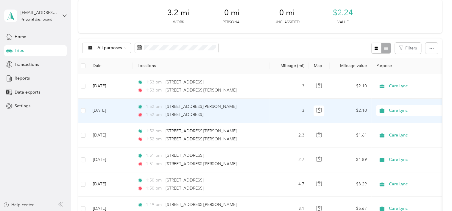
scroll to position [73, 0]
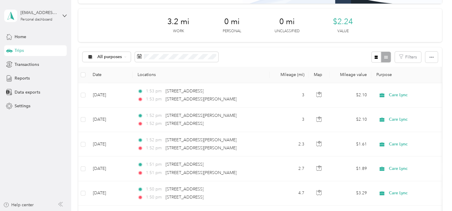
click at [383, 57] on div at bounding box center [380, 57] width 19 height 11
click at [431, 57] on icon "button" at bounding box center [431, 57] width 4 height 1
click at [421, 77] on span "Export" at bounding box center [421, 78] width 13 height 5
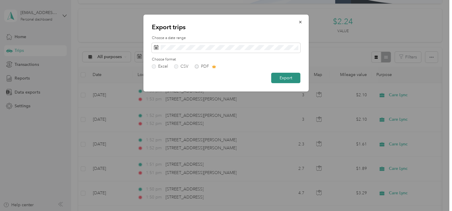
click at [283, 80] on button "Export" at bounding box center [285, 78] width 29 height 10
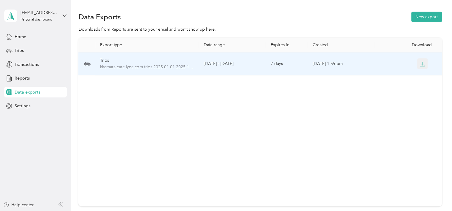
click at [421, 64] on icon "button" at bounding box center [422, 63] width 5 height 5
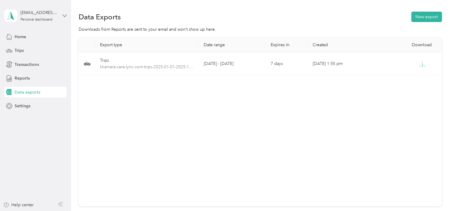
click at [64, 15] on icon at bounding box center [65, 16] width 4 height 2
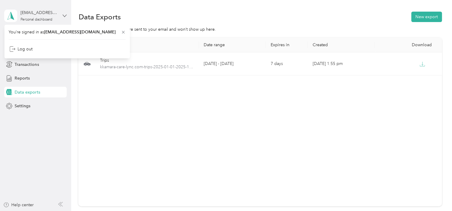
click at [64, 15] on icon at bounding box center [65, 16] width 4 height 2
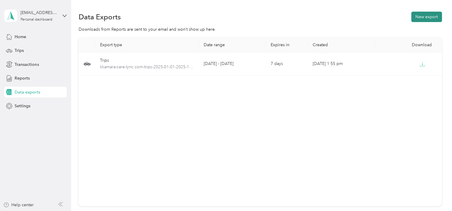
click at [427, 19] on button "New export" at bounding box center [426, 17] width 31 height 10
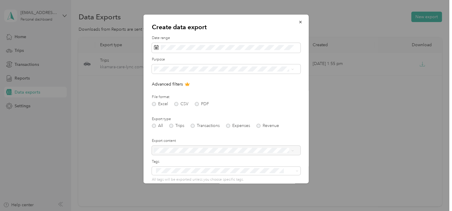
click at [197, 104] on div "Excel CSV PDF" at bounding box center [226, 104] width 149 height 4
click at [196, 104] on div "Excel CSV PDF" at bounding box center [226, 104] width 149 height 4
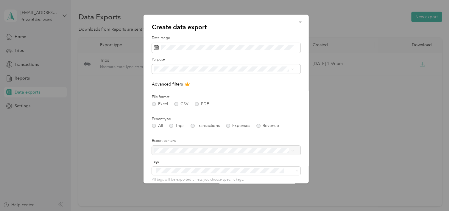
click at [196, 104] on div "Excel CSV PDF" at bounding box center [226, 104] width 149 height 4
click at [294, 20] on button "button" at bounding box center [300, 22] width 13 height 10
